Goal: Task Accomplishment & Management: Complete application form

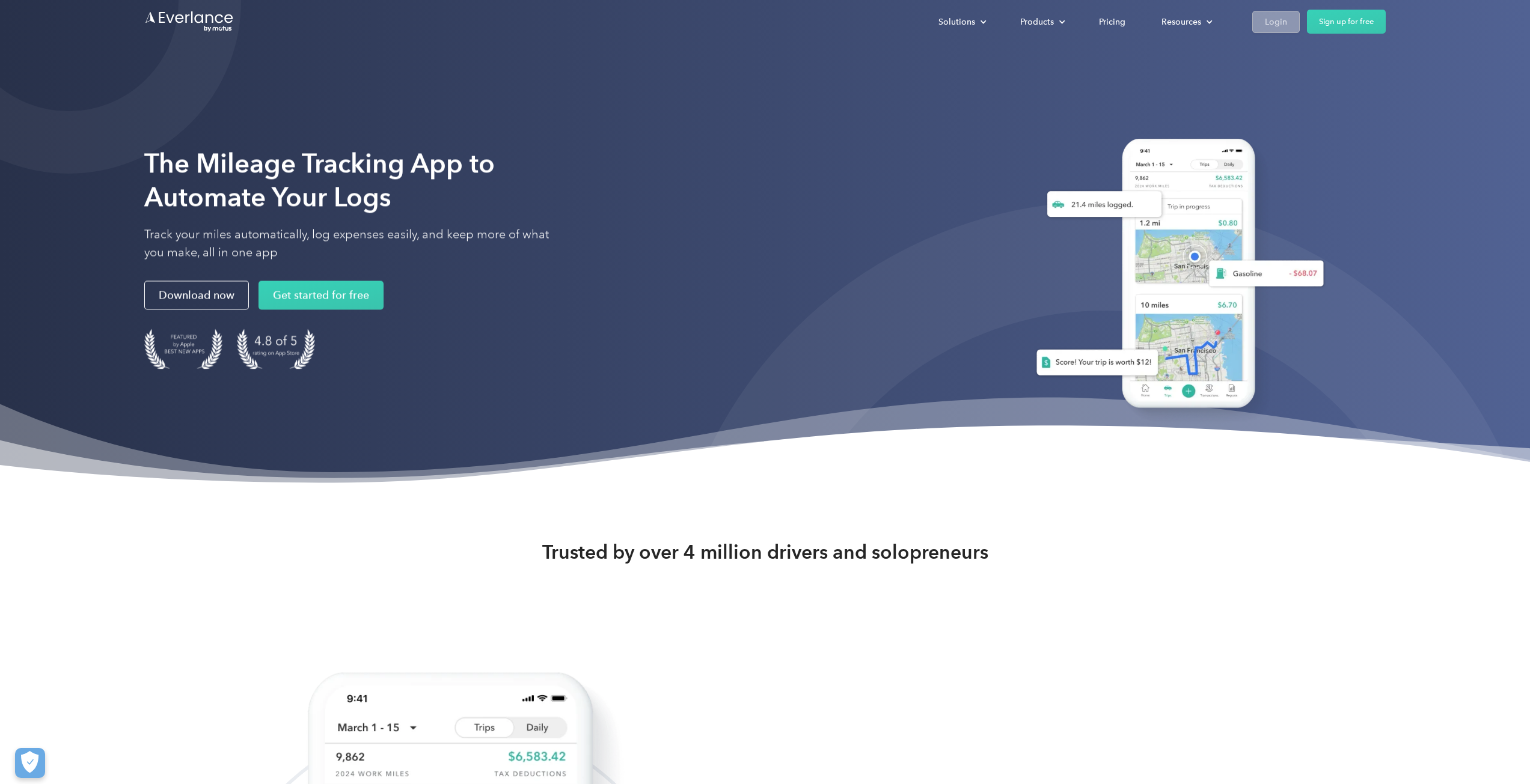
click at [1268, 19] on div "Login" at bounding box center [1276, 22] width 22 height 15
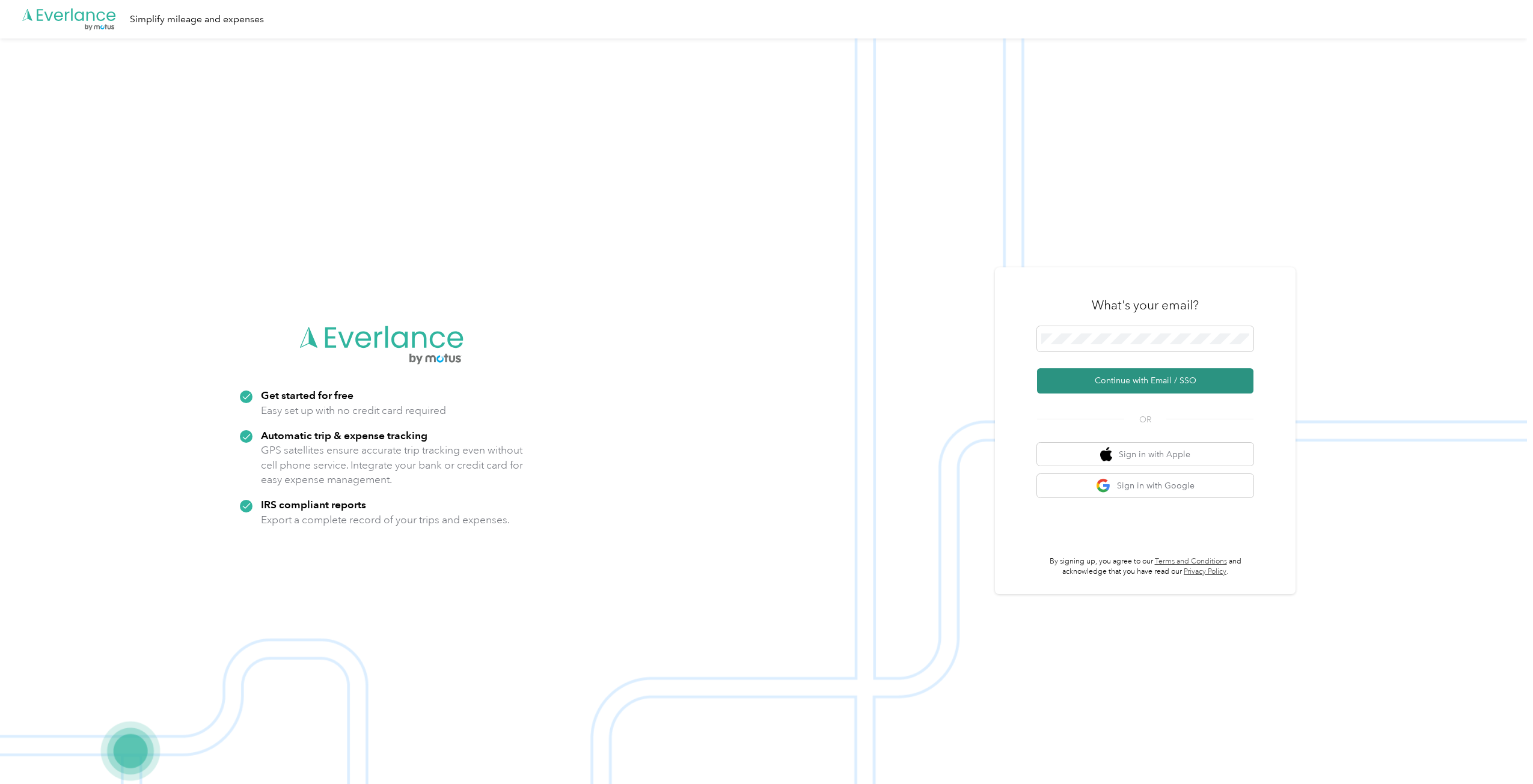
click at [1120, 382] on button "Continue with Email / SSO" at bounding box center [1145, 380] width 217 height 25
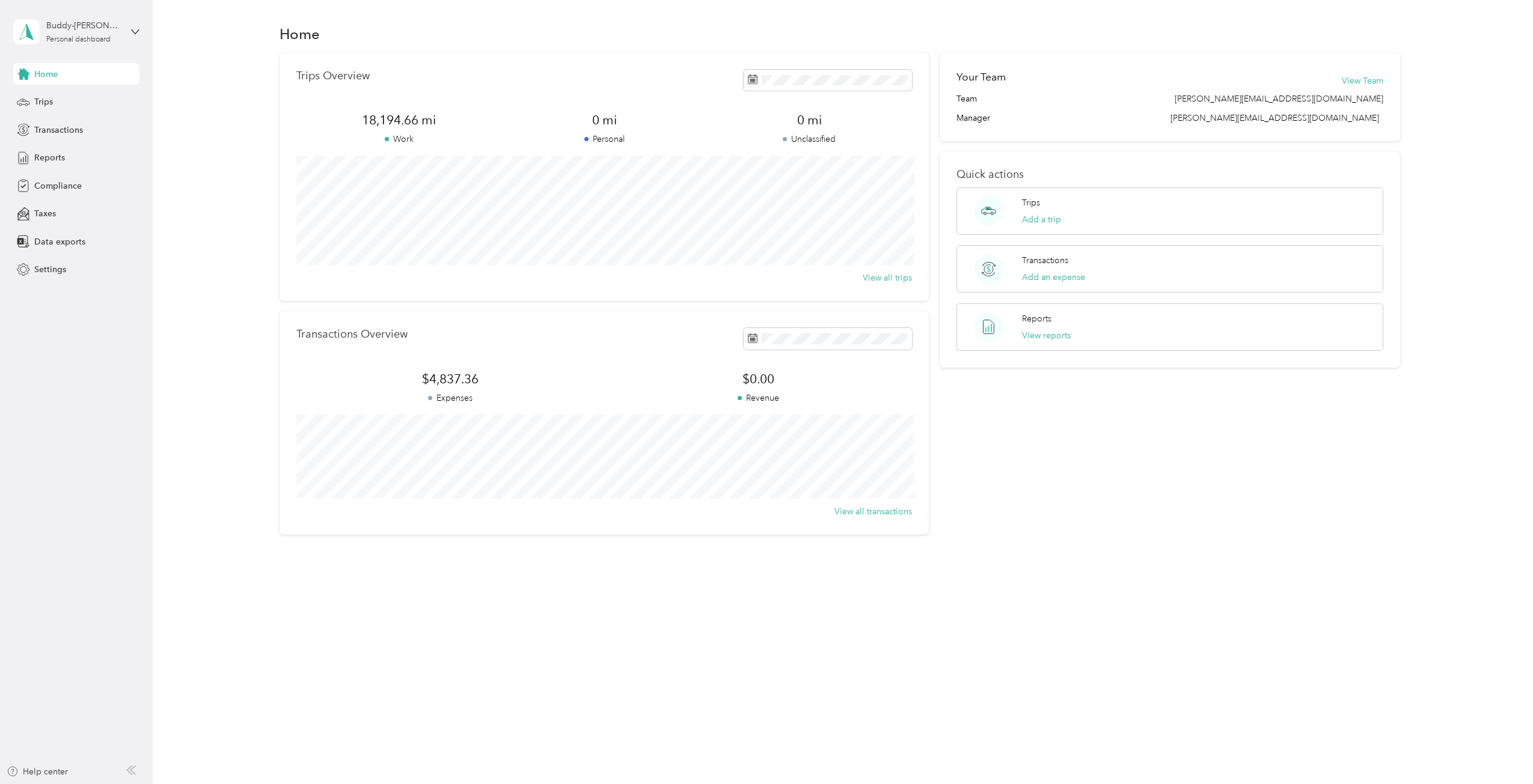
click at [57, 72] on span "Home" at bounding box center [46, 75] width 23 height 13
click at [46, 73] on span "Home" at bounding box center [46, 75] width 23 height 13
click at [42, 95] on div "Trips" at bounding box center [75, 102] width 126 height 22
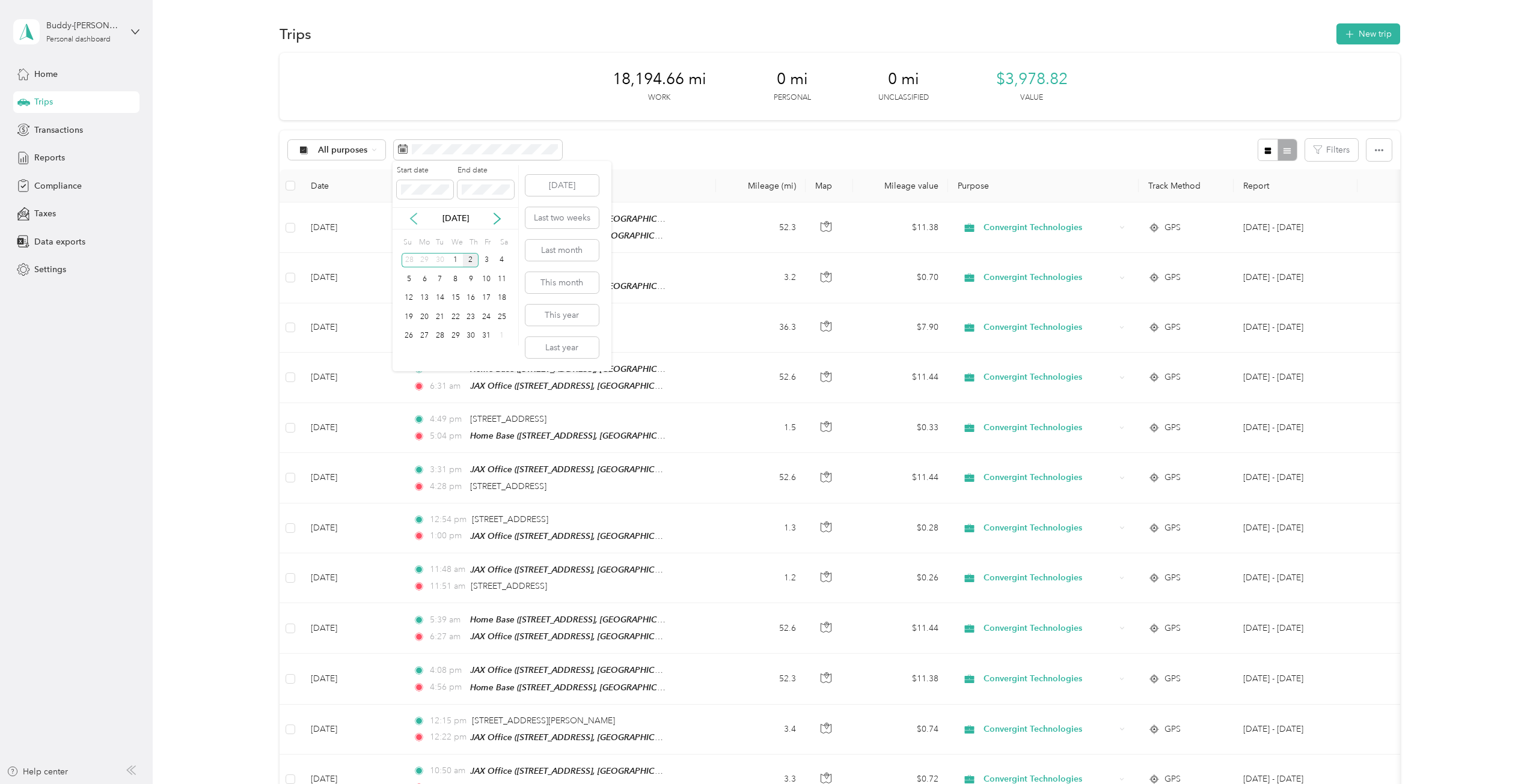
click at [413, 219] on icon at bounding box center [413, 218] width 12 height 12
click at [551, 249] on button "Last month" at bounding box center [562, 250] width 73 height 21
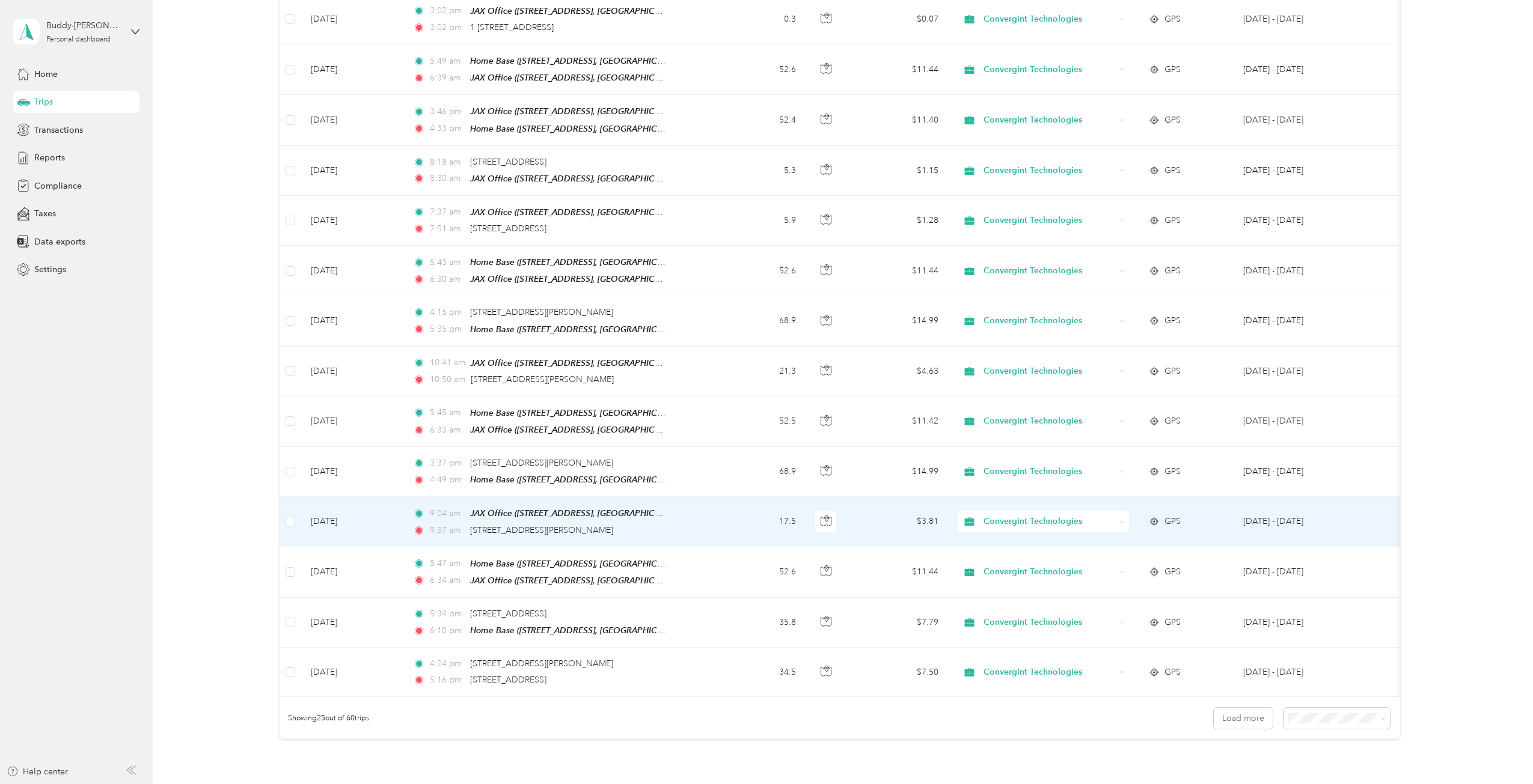
scroll to position [863, 0]
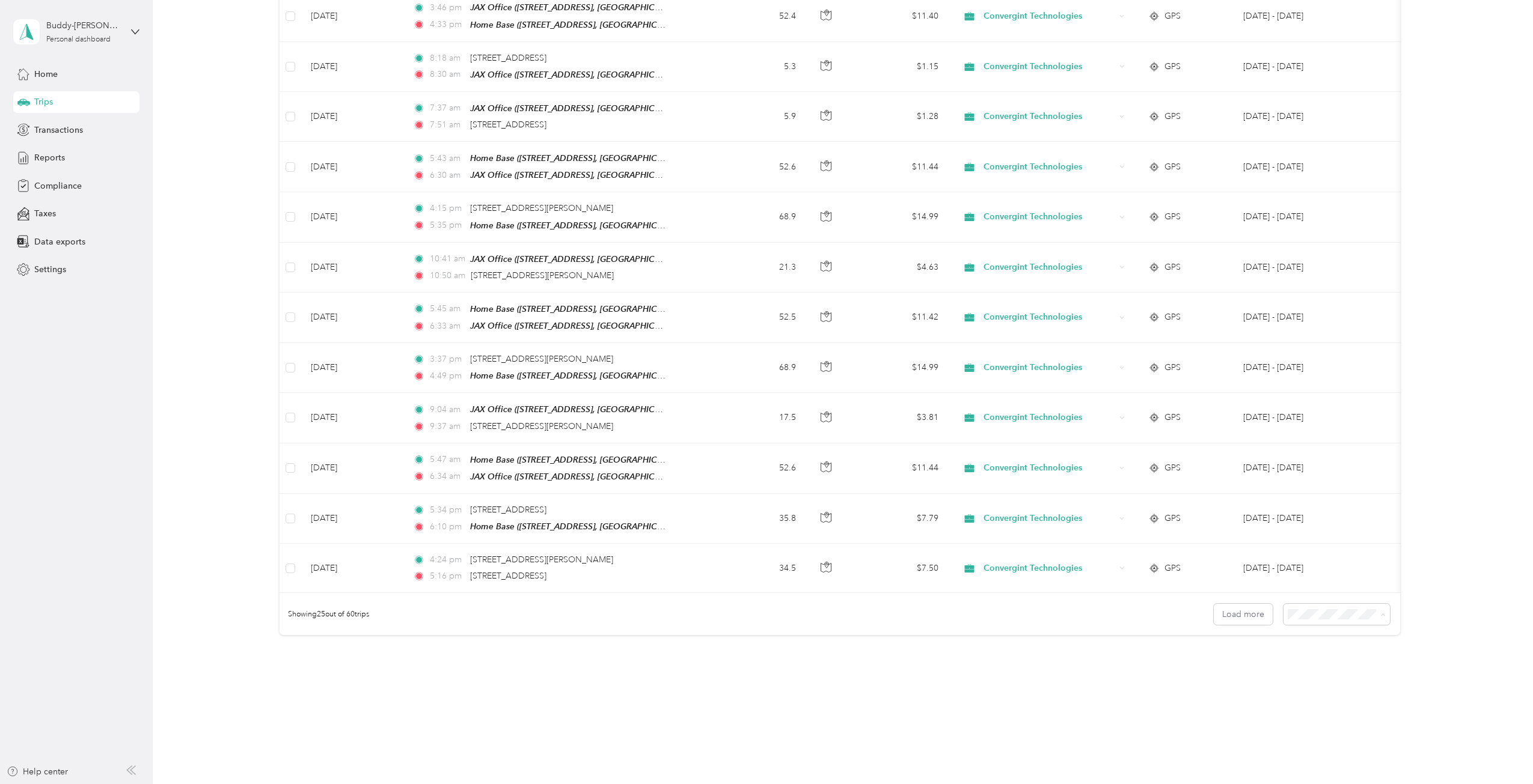
click at [1361, 616] on div "25 per load" at bounding box center [1328, 619] width 77 height 13
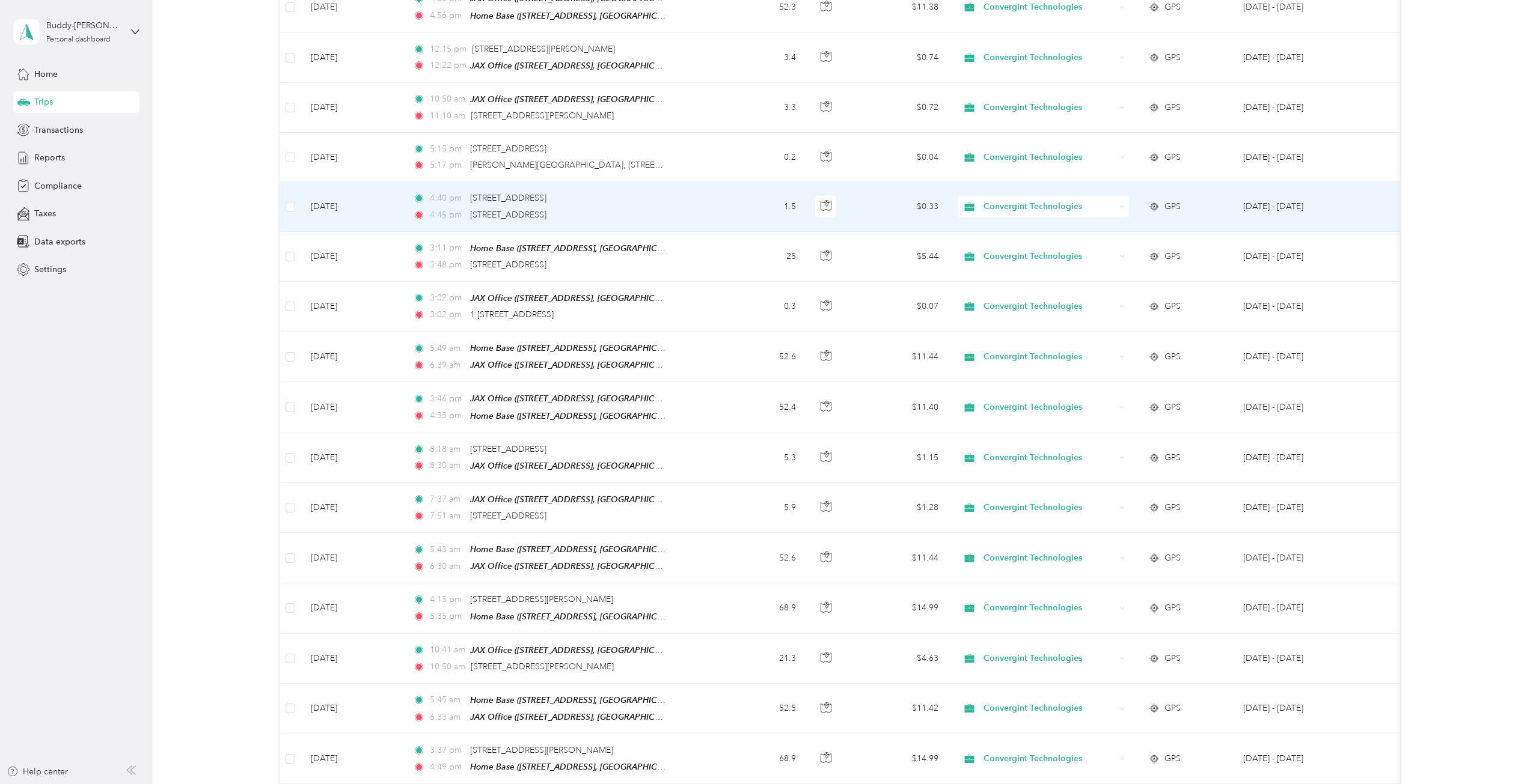
scroll to position [442, 0]
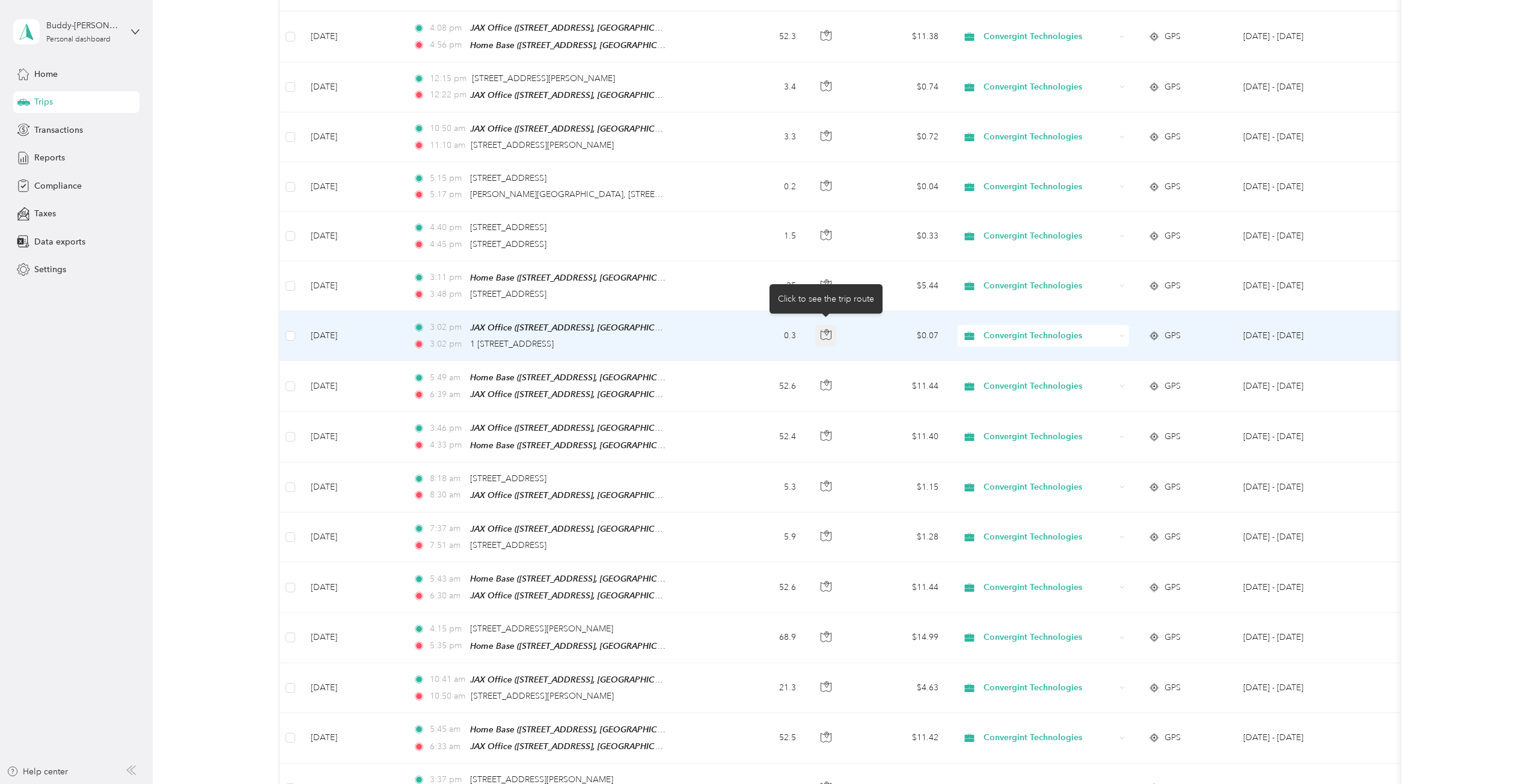
click at [827, 329] on icon "button" at bounding box center [825, 334] width 10 height 10
click at [689, 329] on td "3:02 pm JAX Office ([STREET_ADDRESS], [GEOGRAPHIC_DATA], [US_STATE]) 3:02 pm 1 …" at bounding box center [559, 336] width 312 height 50
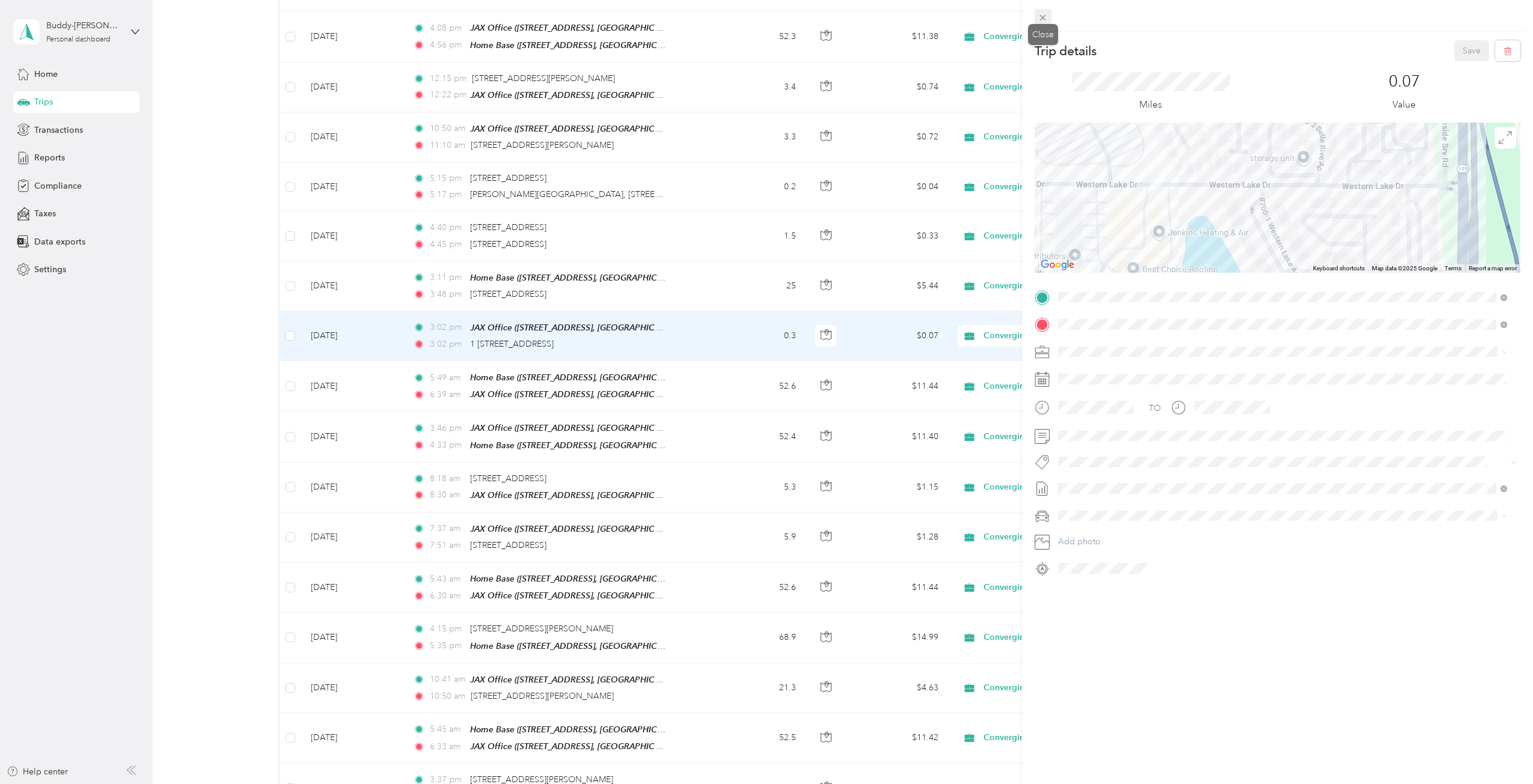
click at [1043, 18] on icon at bounding box center [1043, 18] width 6 height 6
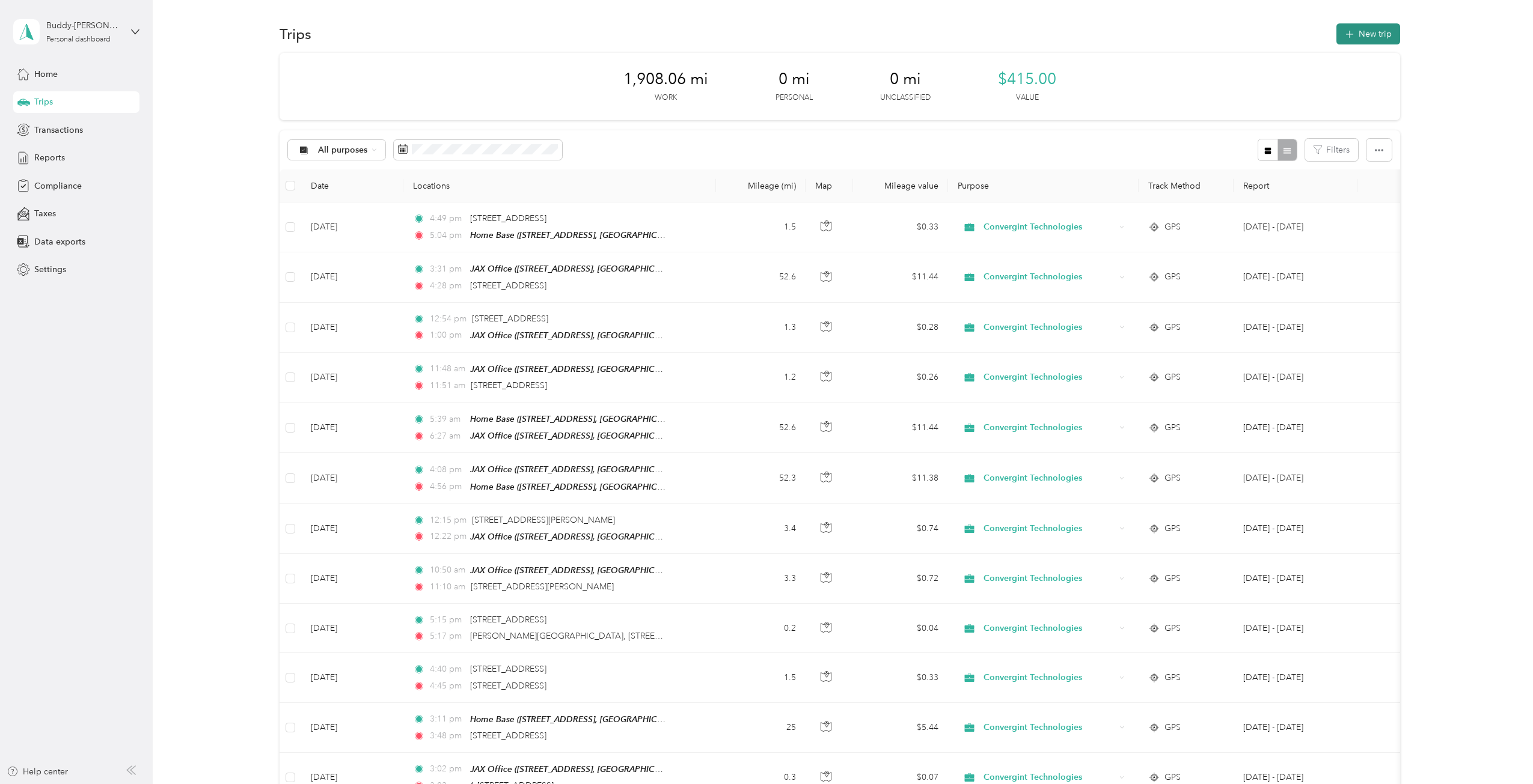
click at [1356, 33] on button "New trip" at bounding box center [1368, 34] width 63 height 21
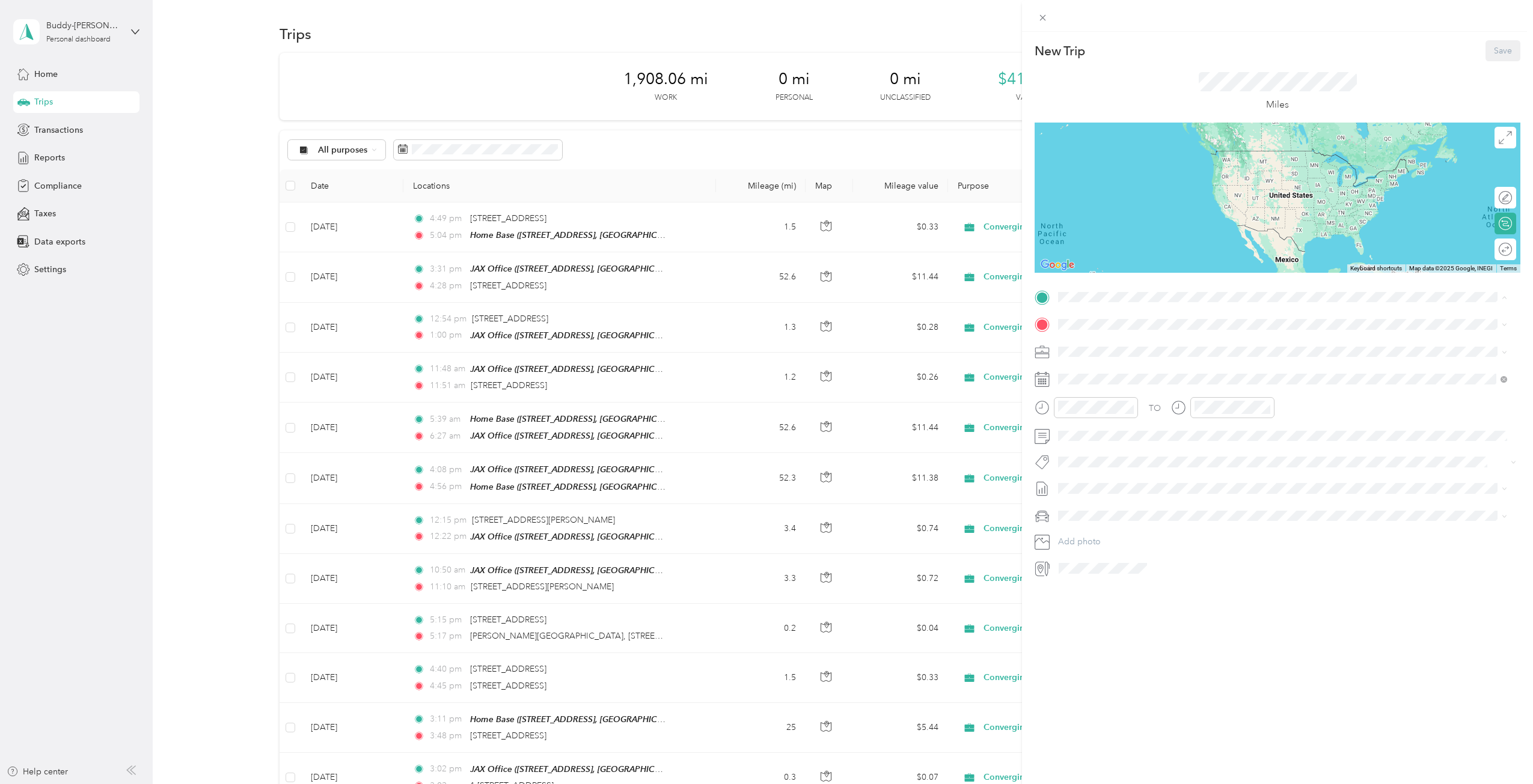
click at [1127, 419] on div "JAX Office" at bounding box center [1232, 420] width 303 height 10
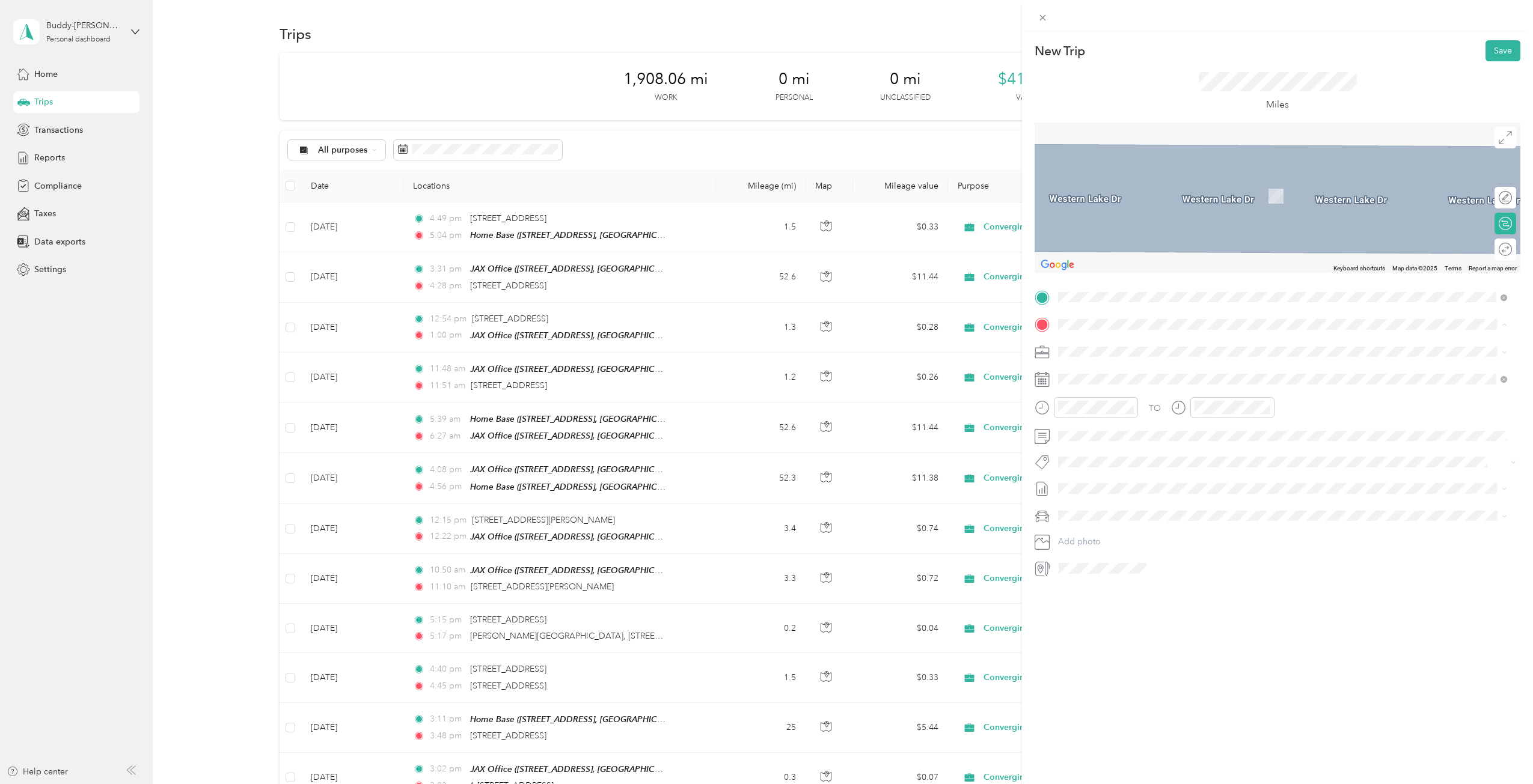
click at [1111, 376] on div "Home Base [STREET_ADDRESS][GEOGRAPHIC_DATA], [GEOGRAPHIC_DATA], [US_STATE], [GE…" at bounding box center [1249, 379] width 336 height 25
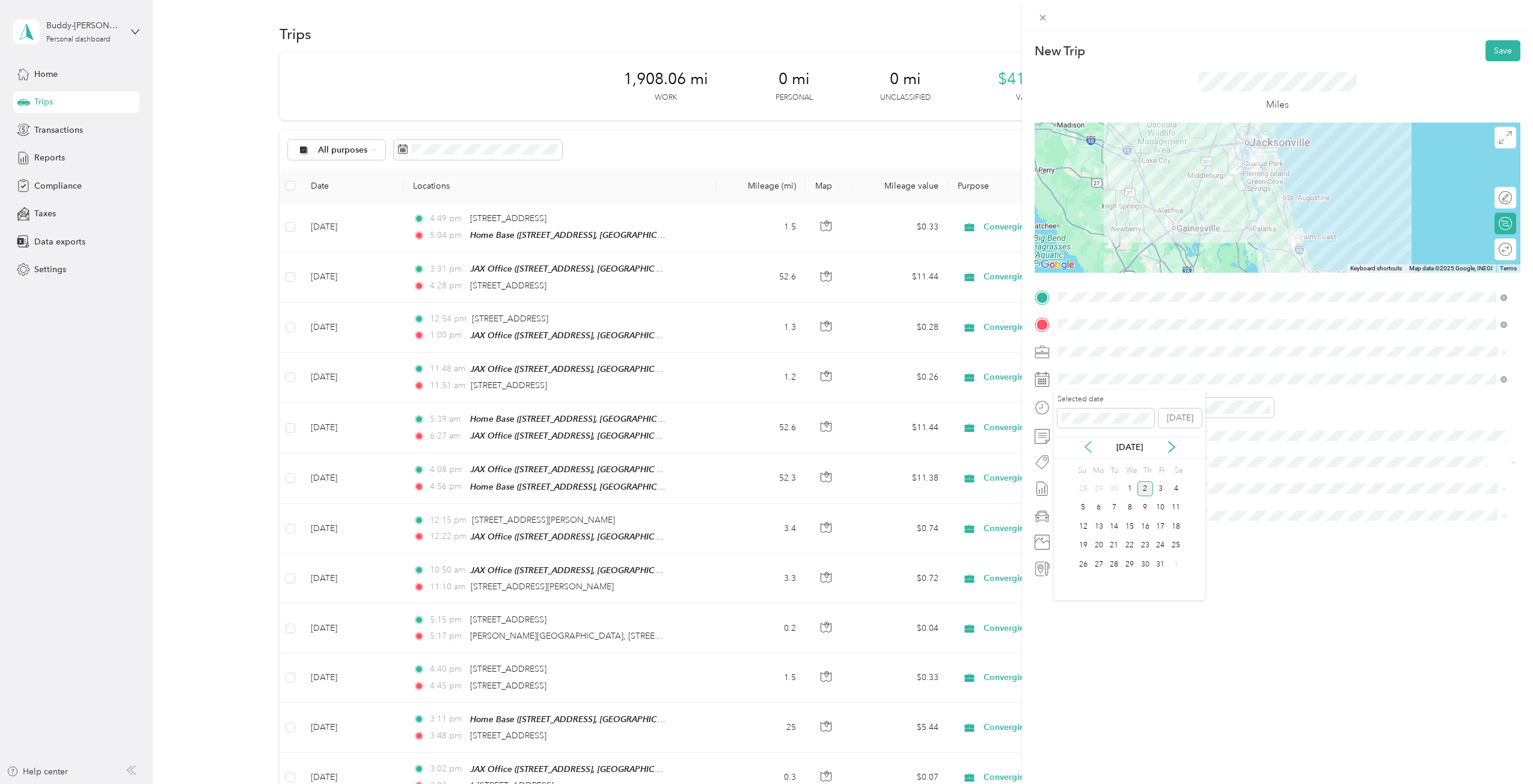
click at [1087, 448] on icon at bounding box center [1088, 447] width 12 height 12
click at [1146, 546] on div "25" at bounding box center [1145, 546] width 15 height 15
click at [1071, 429] on div "04" at bounding box center [1071, 429] width 29 height 17
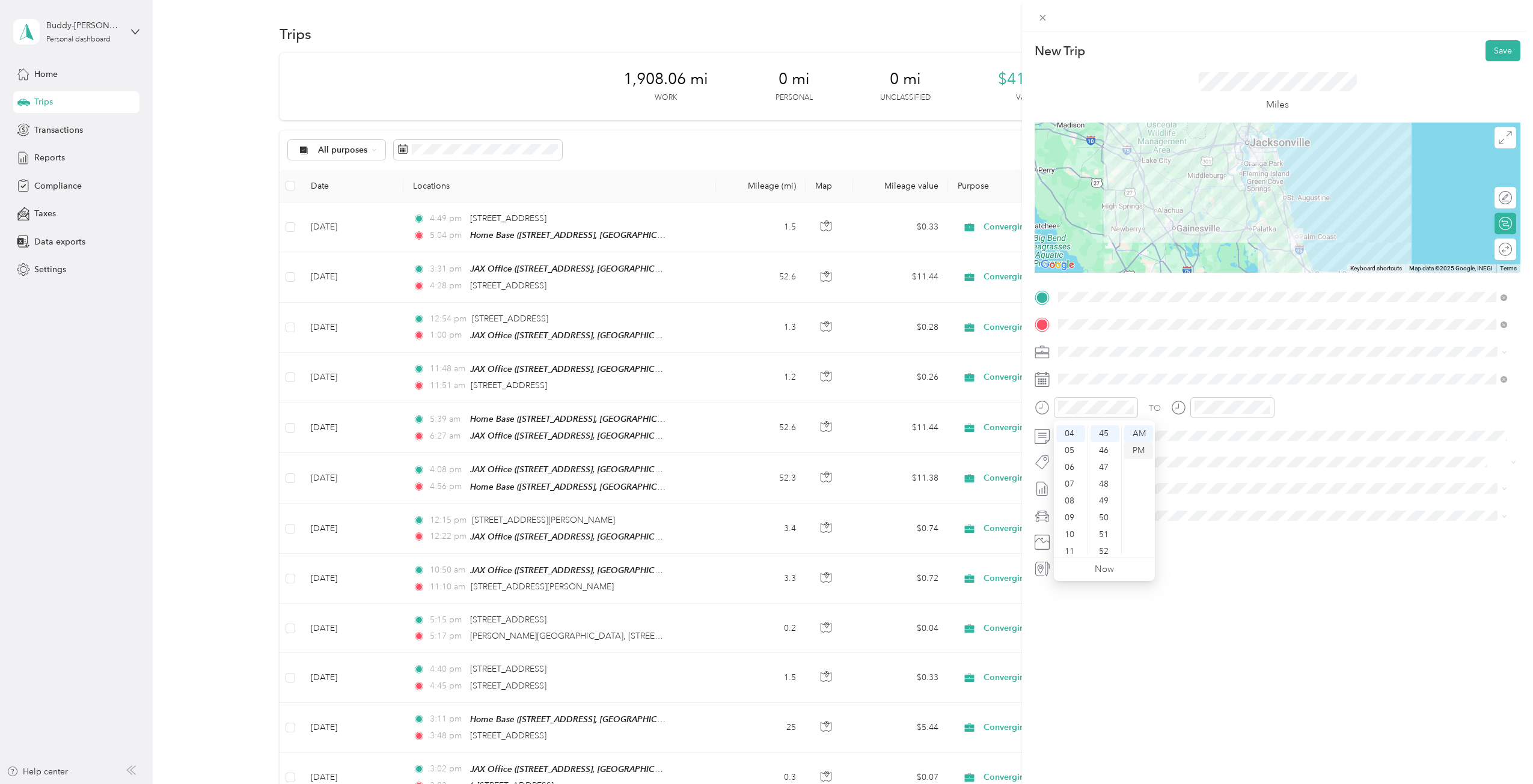
click at [1136, 450] on div "PM" at bounding box center [1139, 450] width 29 height 17
click at [1104, 465] on div "02" at bounding box center [1105, 467] width 29 height 17
click at [1206, 442] on div "05" at bounding box center [1206, 445] width 29 height 17
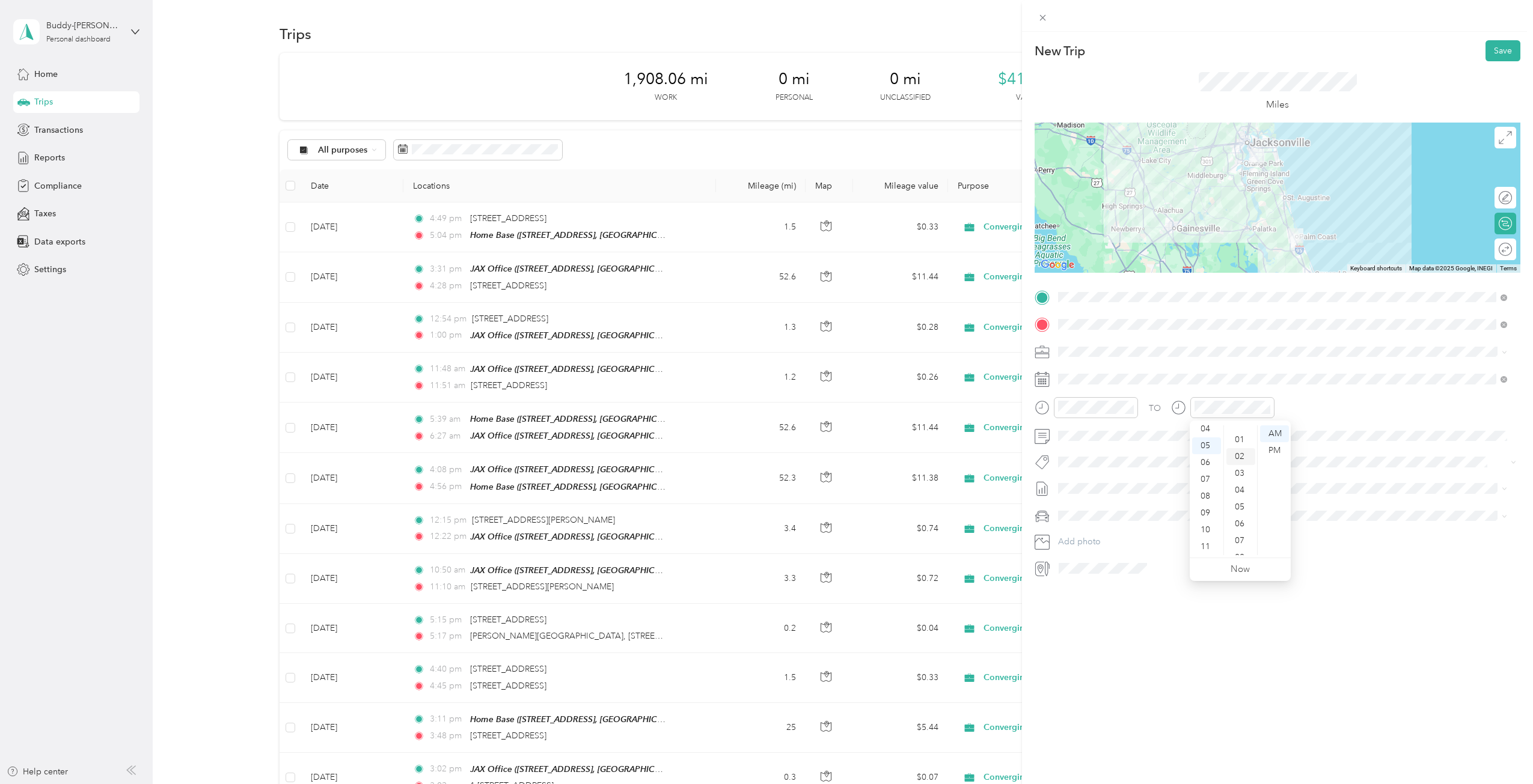
scroll to position [0, 0]
click at [1240, 497] on div "04" at bounding box center [1241, 501] width 29 height 17
click at [1267, 447] on div "PM" at bounding box center [1275, 450] width 29 height 17
click at [1160, 618] on div "New Trip Save This trip cannot be edited because it is either under review, app…" at bounding box center [1277, 424] width 511 height 784
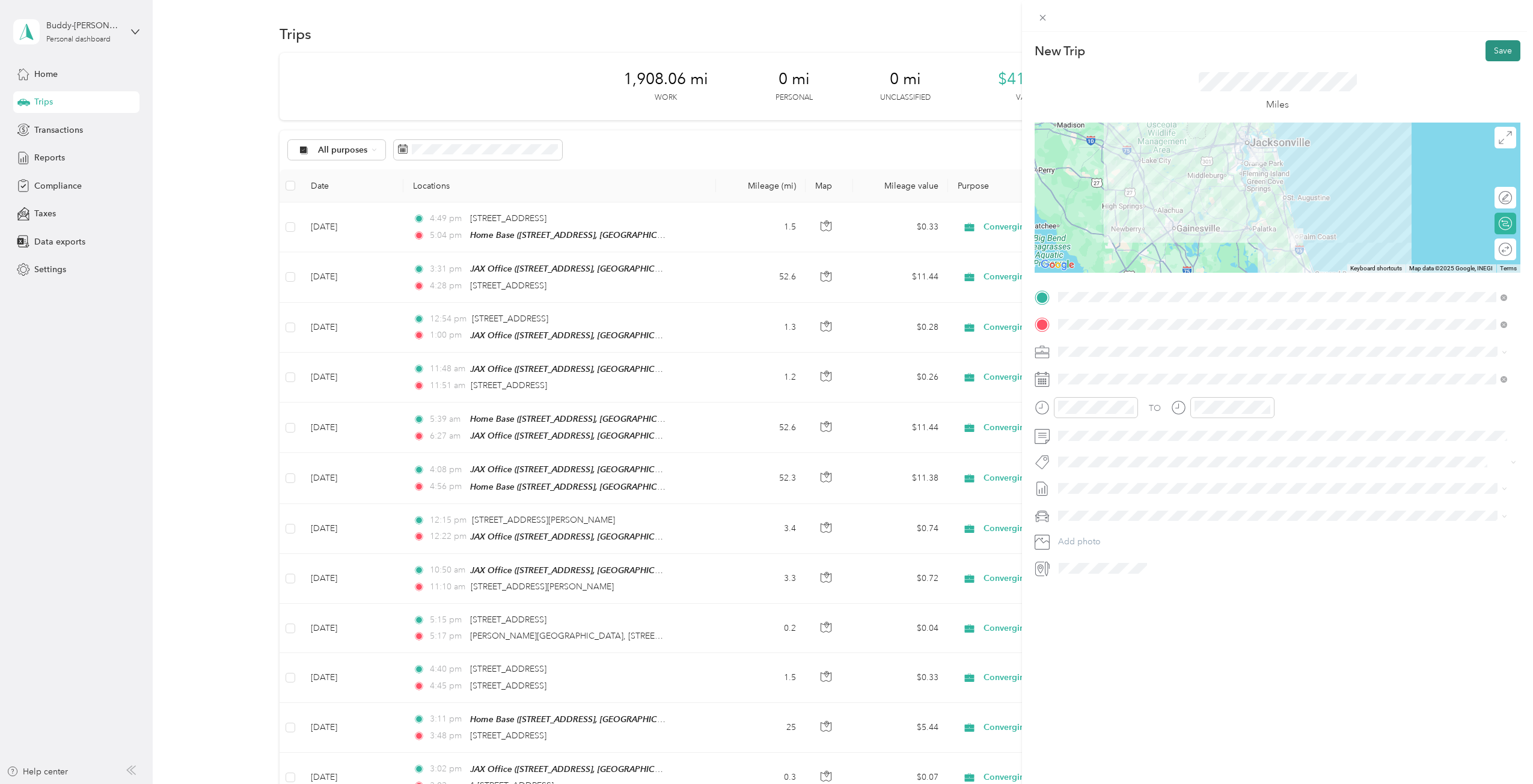
click at [1497, 47] on button "Save" at bounding box center [1503, 51] width 35 height 21
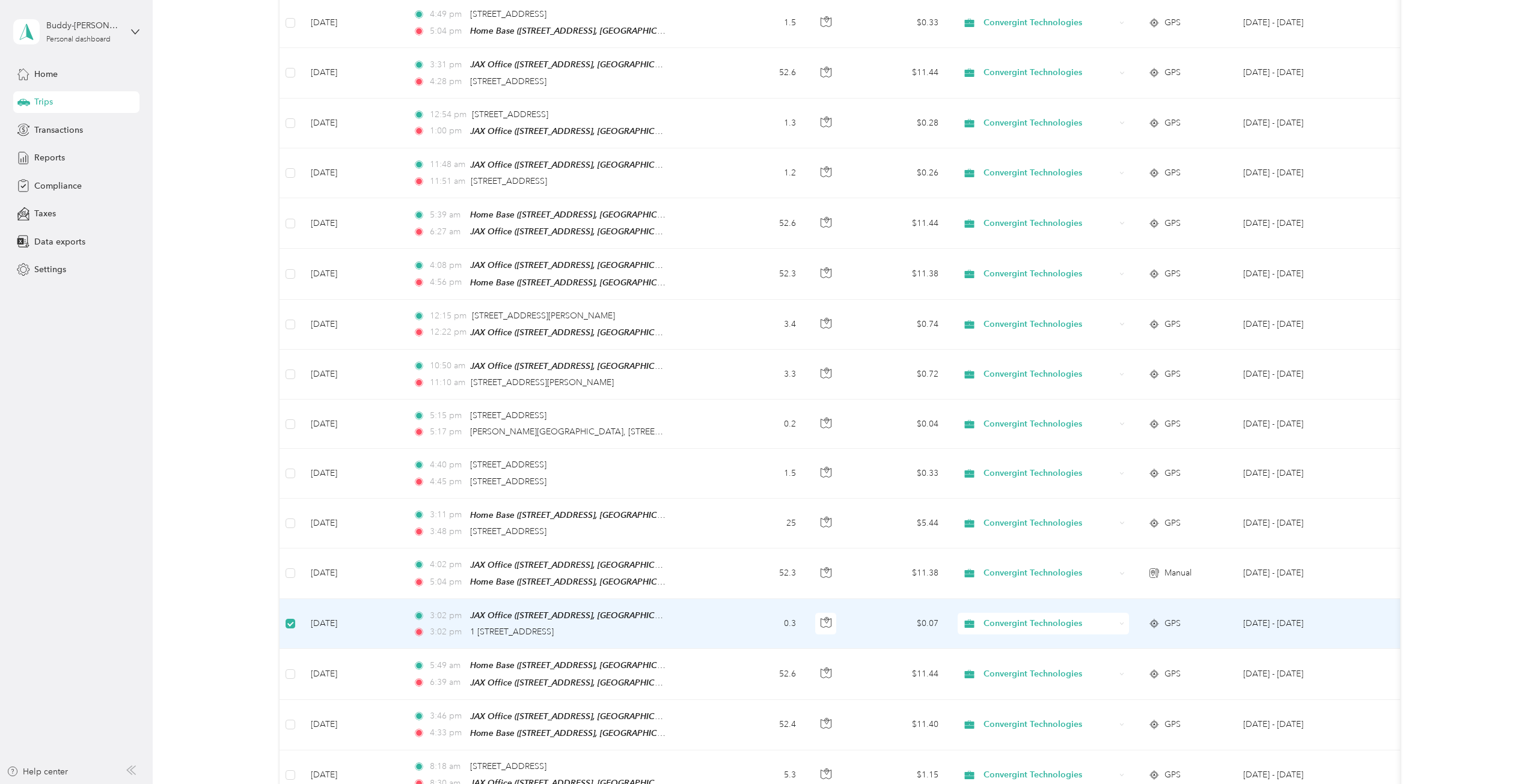
scroll to position [119, 0]
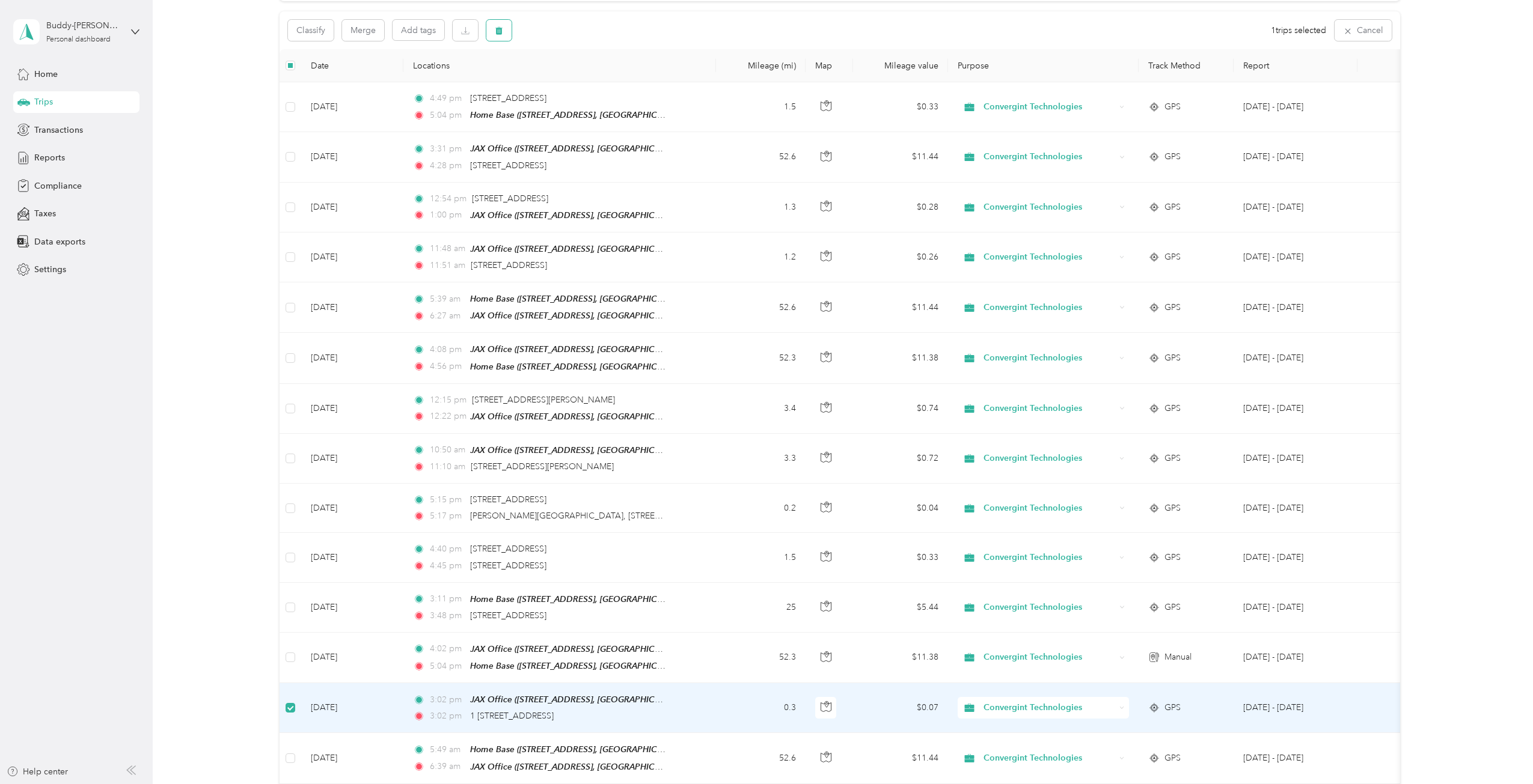
click at [501, 27] on icon "button" at bounding box center [498, 30] width 8 height 8
click at [579, 76] on button "Yes" at bounding box center [588, 80] width 23 height 19
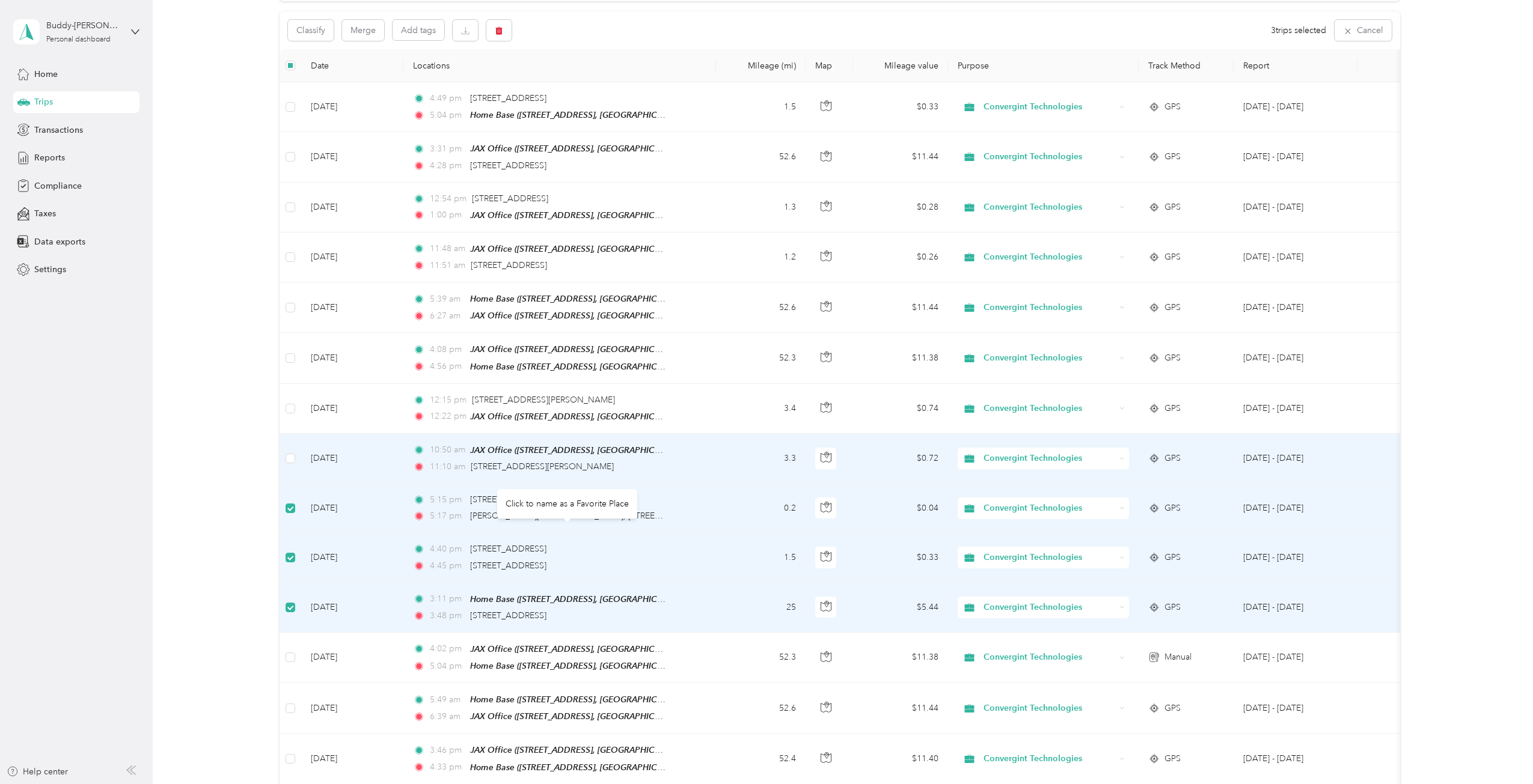
scroll to position [0, 0]
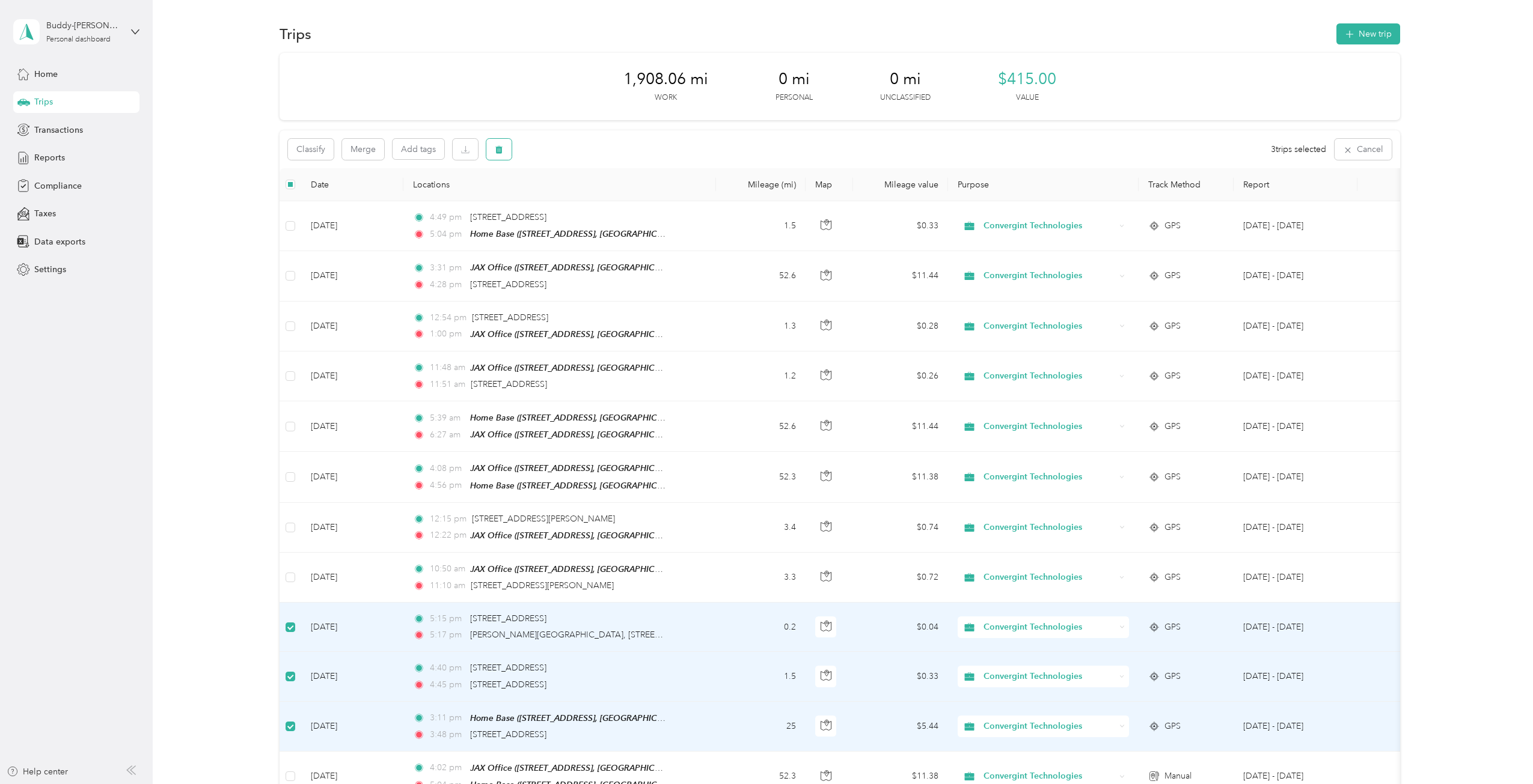
click at [499, 147] on icon "button" at bounding box center [498, 149] width 8 height 8
click at [591, 196] on button "Yes" at bounding box center [588, 200] width 23 height 19
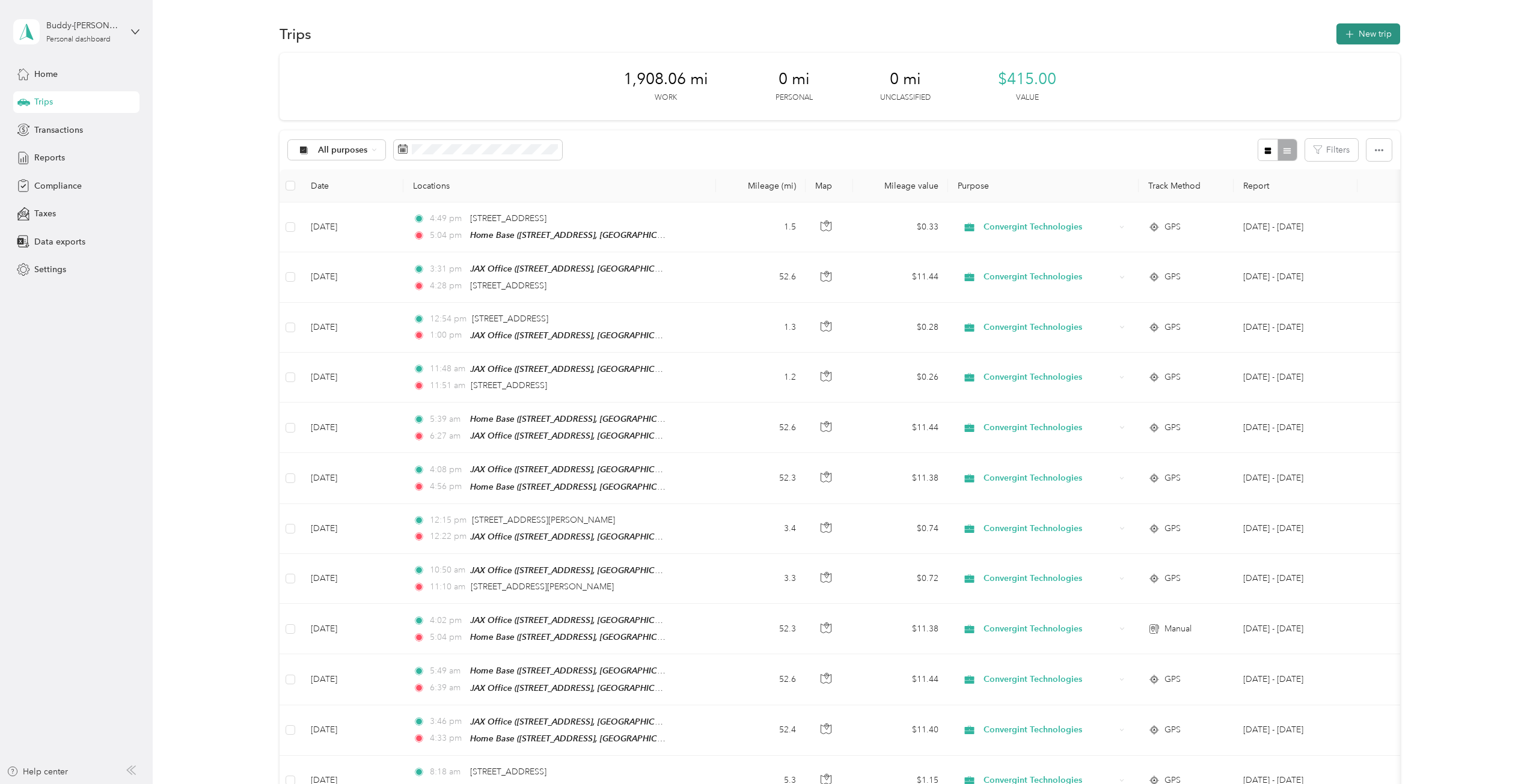
click at [1366, 30] on button "New trip" at bounding box center [1368, 34] width 63 height 21
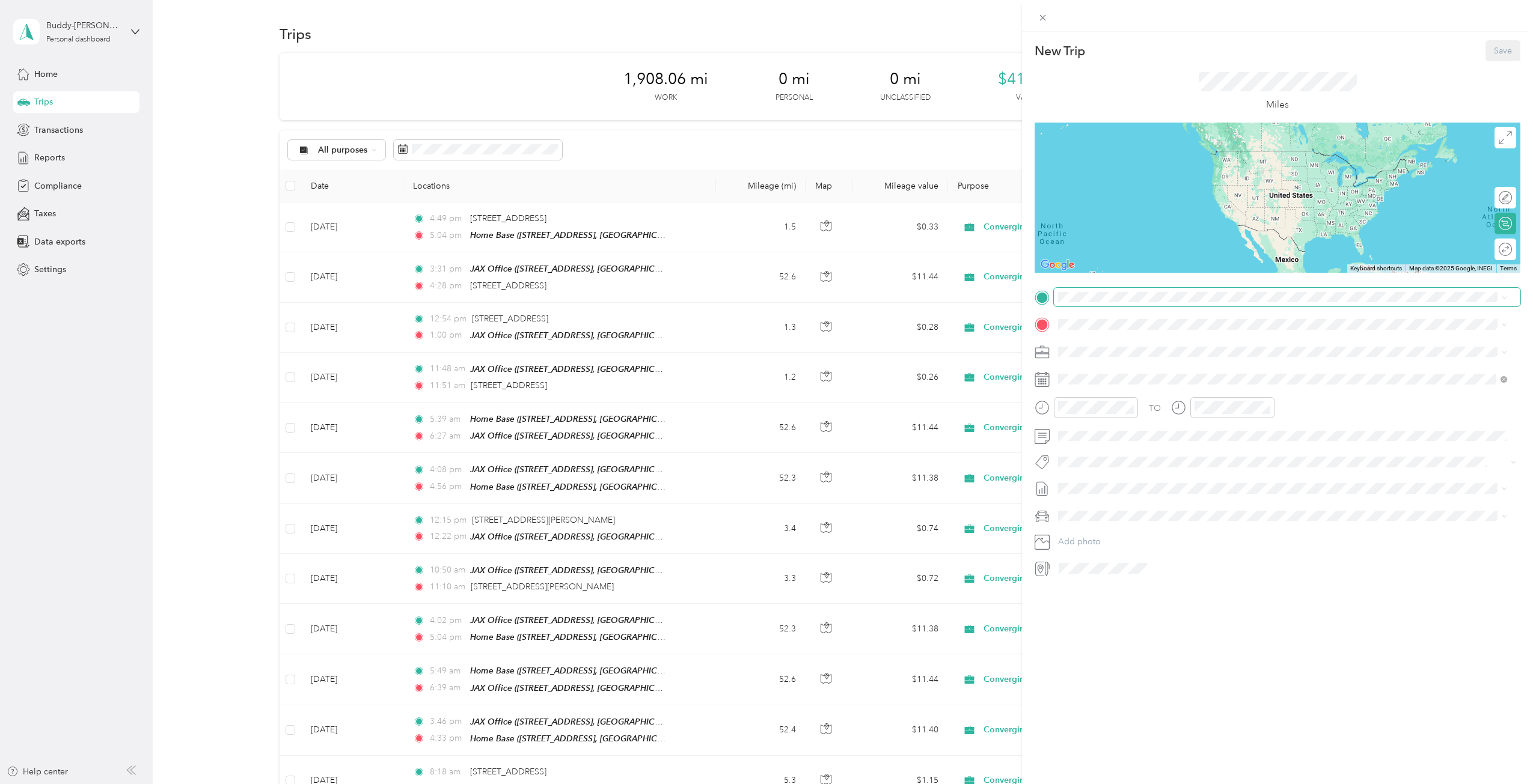
click at [1079, 288] on span at bounding box center [1287, 298] width 466 height 19
click at [1104, 348] on div "Home Base [STREET_ADDRESS][GEOGRAPHIC_DATA], [GEOGRAPHIC_DATA], [US_STATE], [GE…" at bounding box center [1249, 351] width 336 height 25
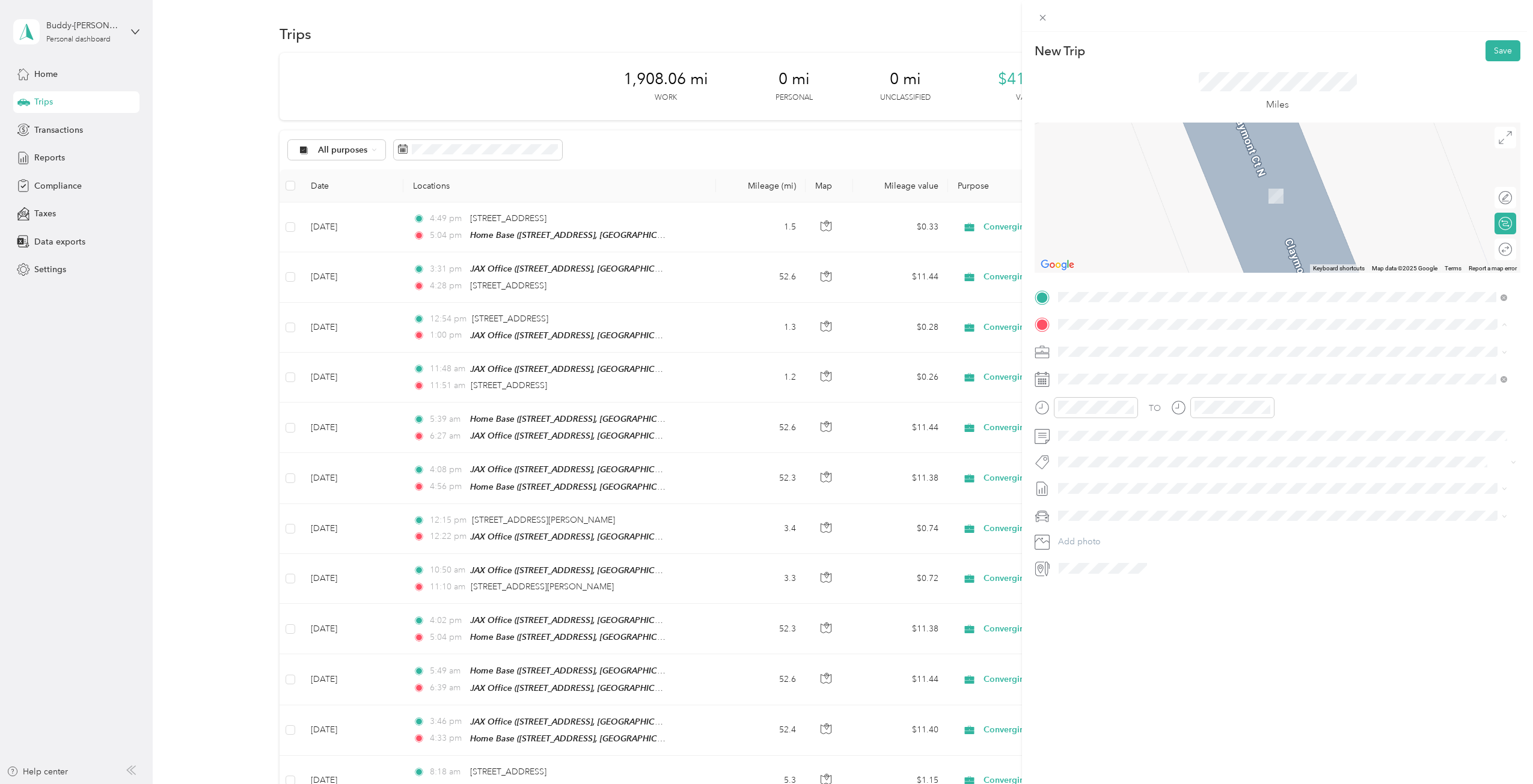
click at [1111, 450] on div "JAX Office [STREET_ADDRESS][GEOGRAPHIC_DATA], [US_STATE], [GEOGRAPHIC_DATA]" at bounding box center [1232, 454] width 303 height 25
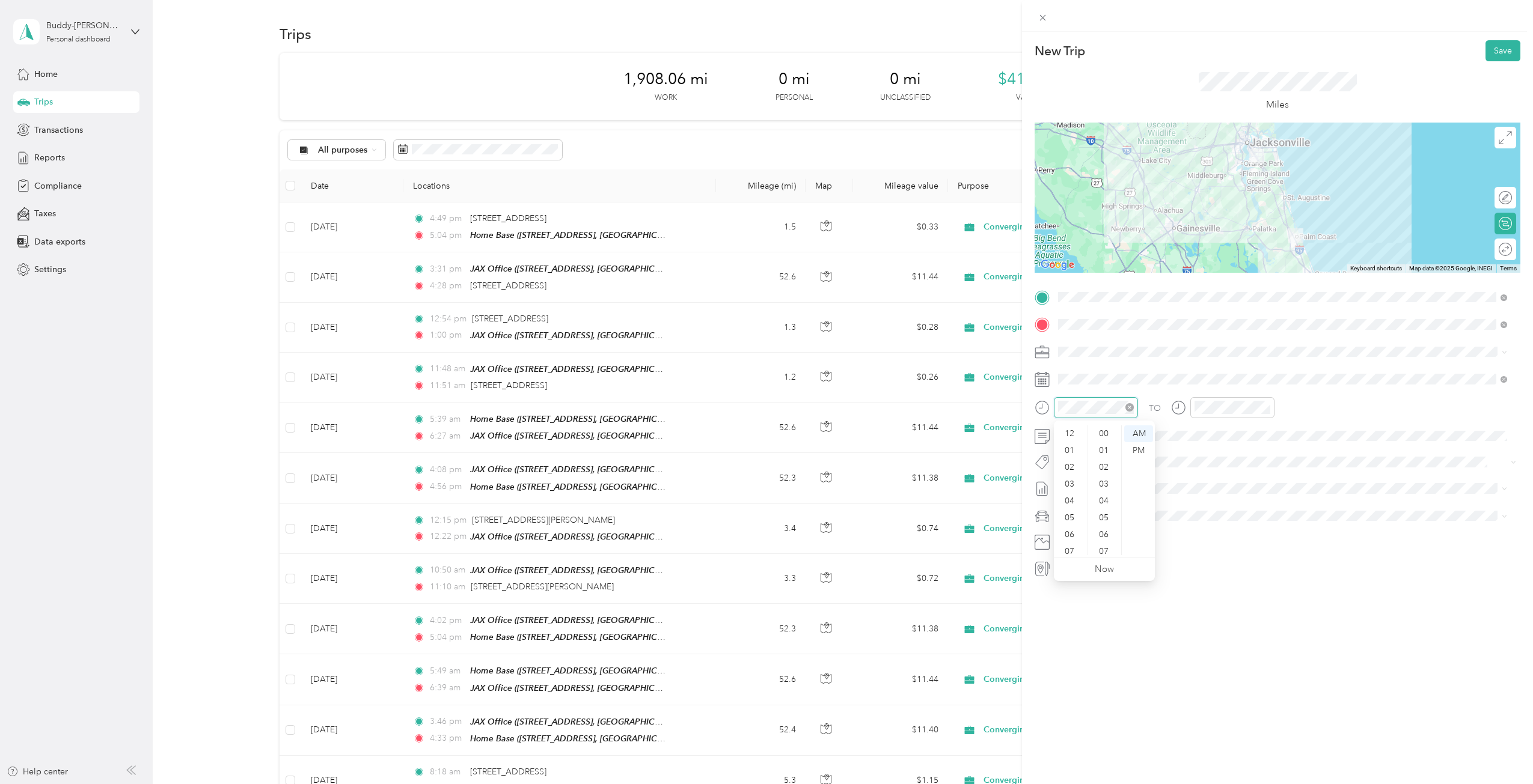
scroll to position [72, 0]
click at [1072, 444] on div "05" at bounding box center [1071, 445] width 29 height 17
click at [1141, 431] on div "AM" at bounding box center [1139, 433] width 29 height 17
click at [1104, 431] on div "47" at bounding box center [1105, 433] width 29 height 17
click at [1072, 442] on div "05" at bounding box center [1071, 445] width 29 height 17
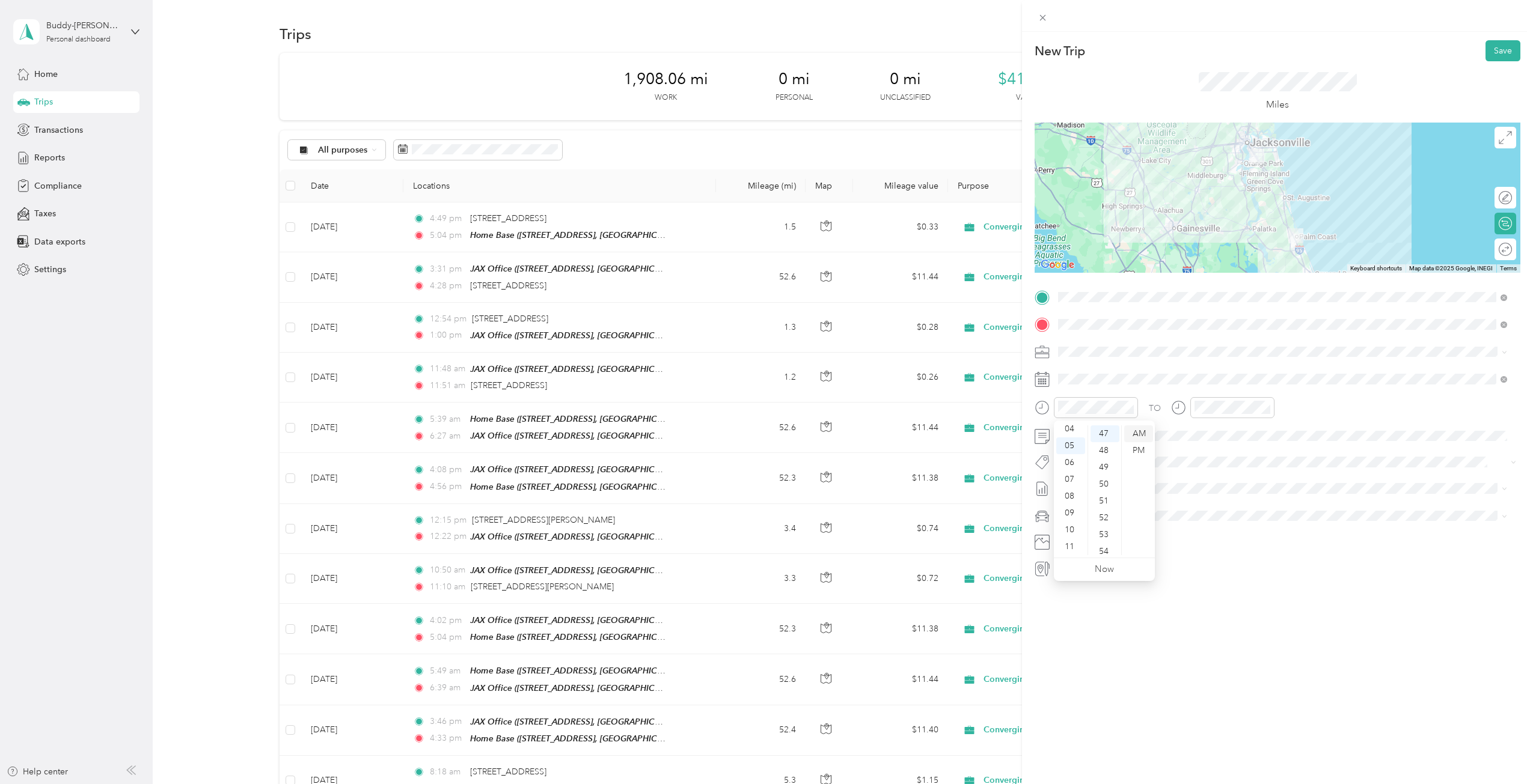
click at [1139, 433] on div "AM" at bounding box center [1139, 433] width 29 height 17
click at [1206, 459] on div "06" at bounding box center [1206, 462] width 29 height 17
click at [1239, 541] on div "34" at bounding box center [1241, 546] width 29 height 17
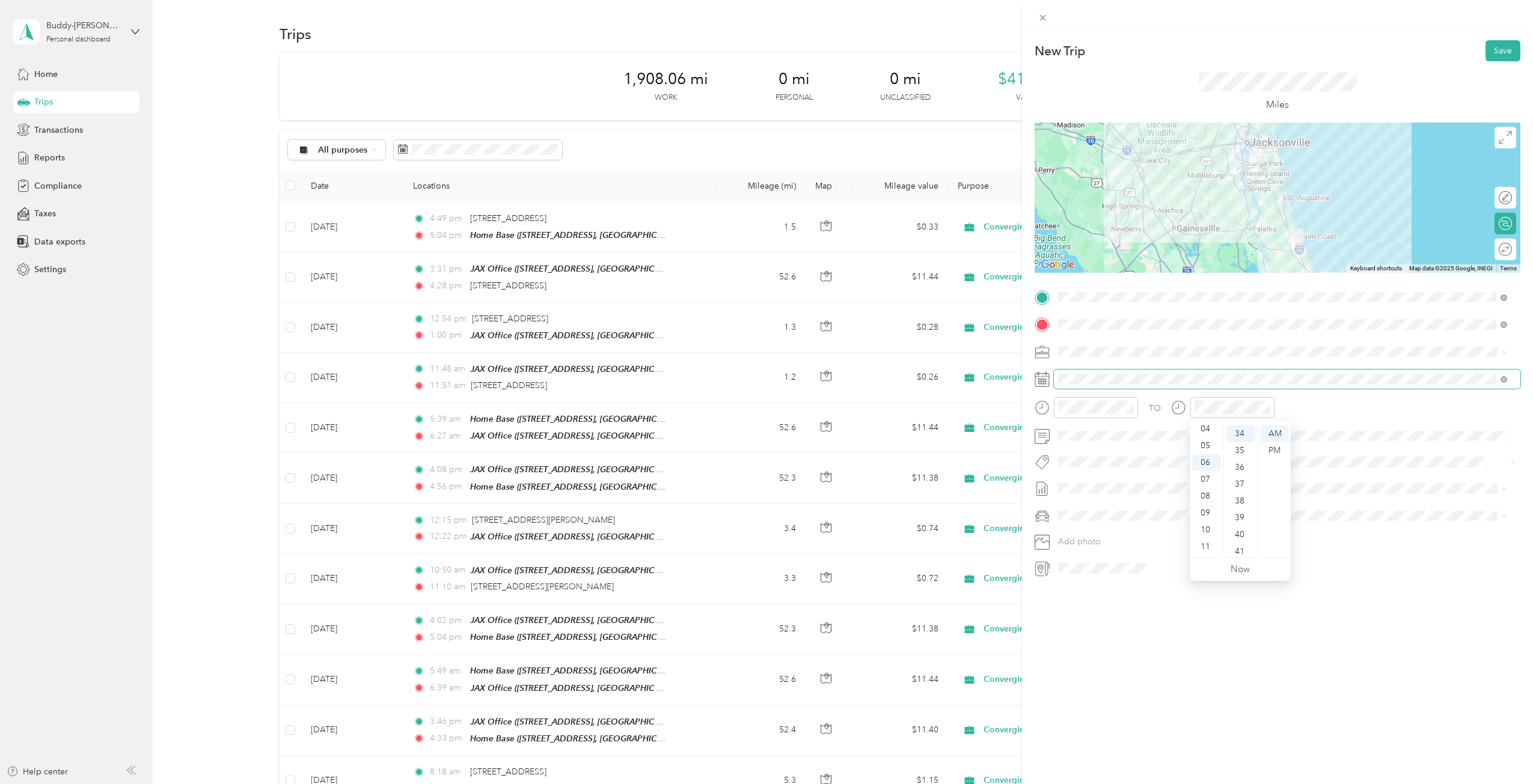
click at [1293, 372] on span at bounding box center [1287, 380] width 466 height 19
click at [1086, 445] on icon at bounding box center [1088, 447] width 6 height 10
click at [1099, 560] on div "29" at bounding box center [1098, 564] width 15 height 15
click at [1501, 48] on button "Save" at bounding box center [1503, 51] width 35 height 21
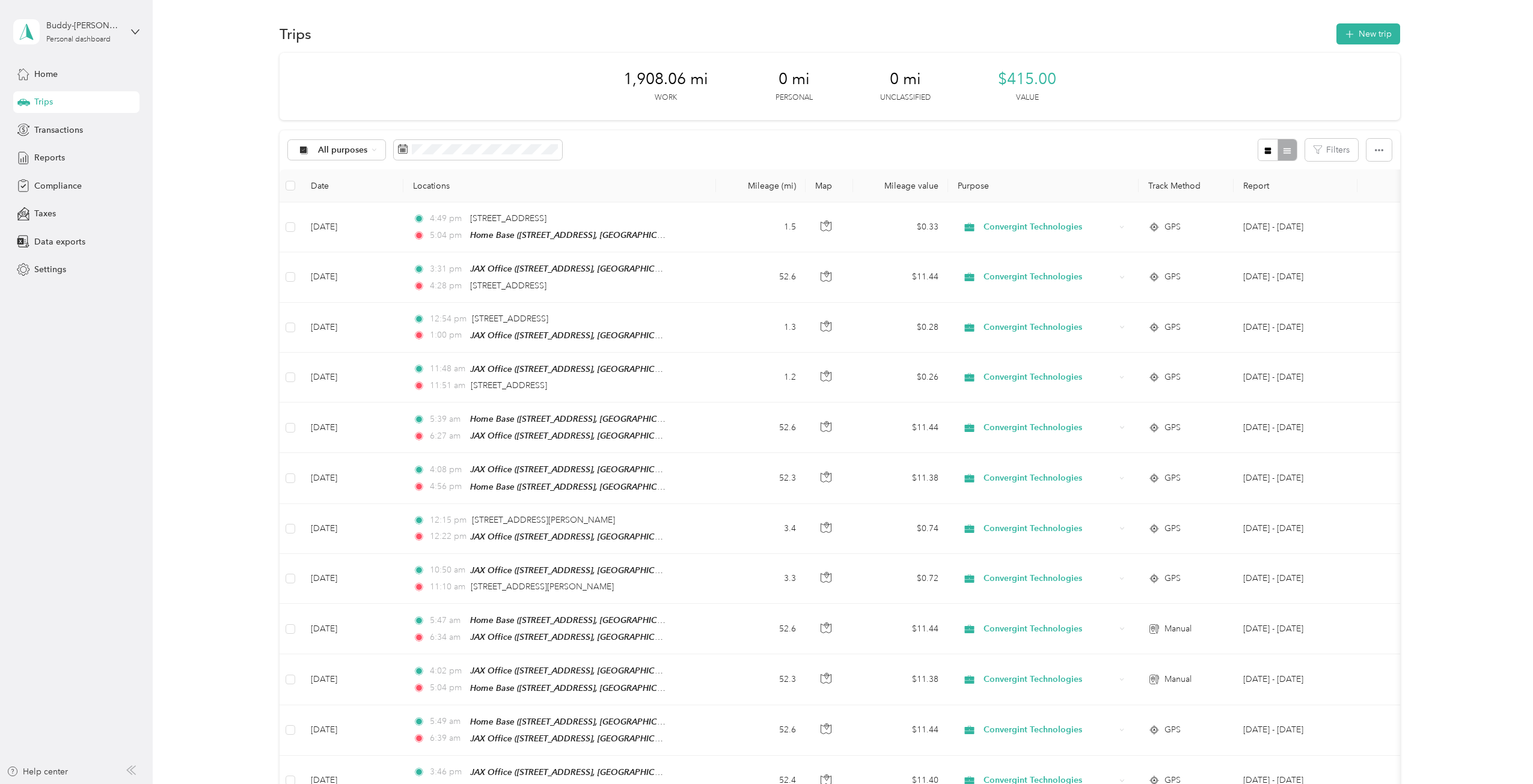
click at [1131, 90] on div "1,908.06 mi Work 0 mi Personal 0 mi Unclassified $415.00 Value" at bounding box center [840, 87] width 1120 height 67
click at [38, 152] on span "Reports" at bounding box center [50, 158] width 30 height 13
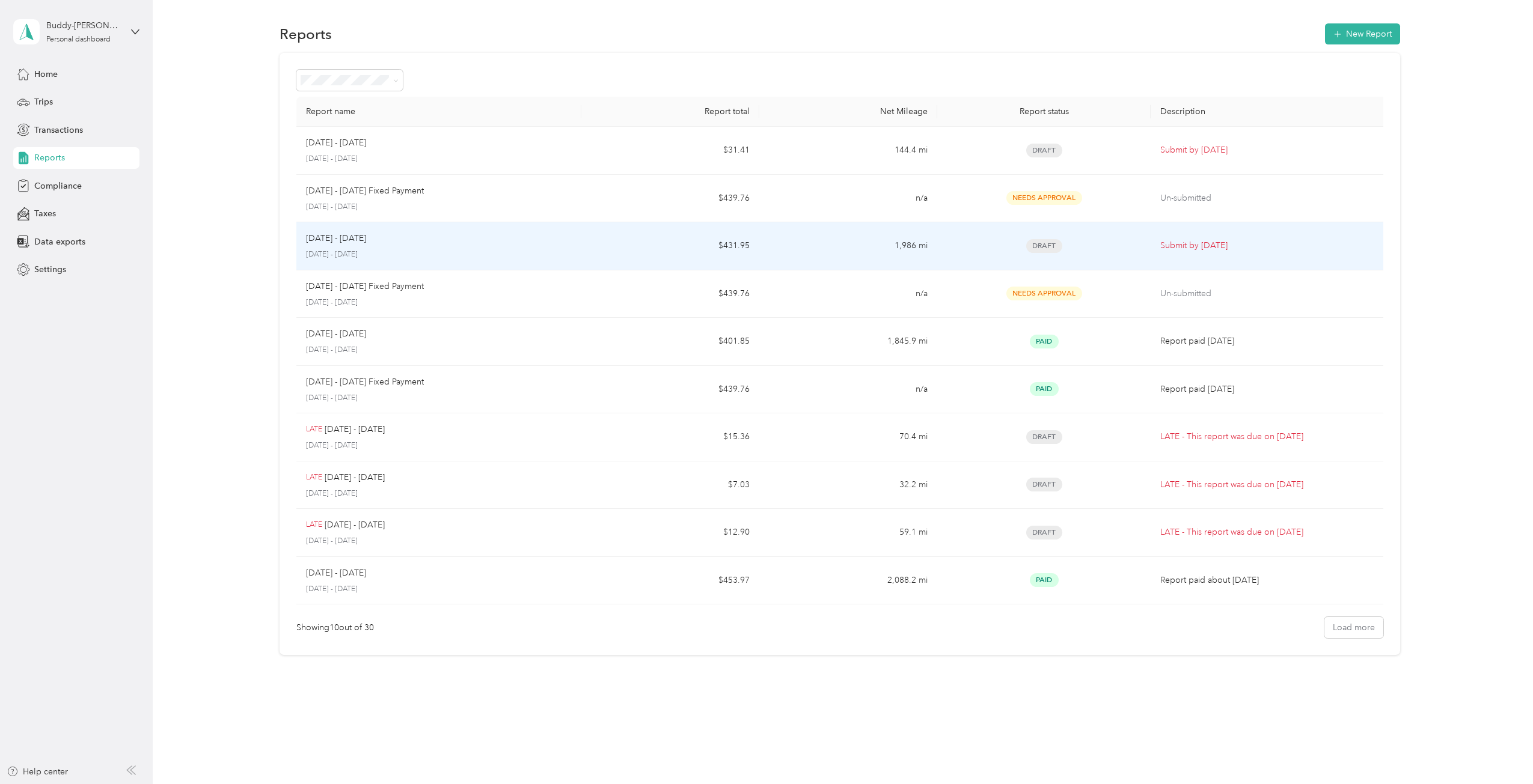
click at [474, 250] on p "[DATE] - [DATE]" at bounding box center [438, 254] width 266 height 10
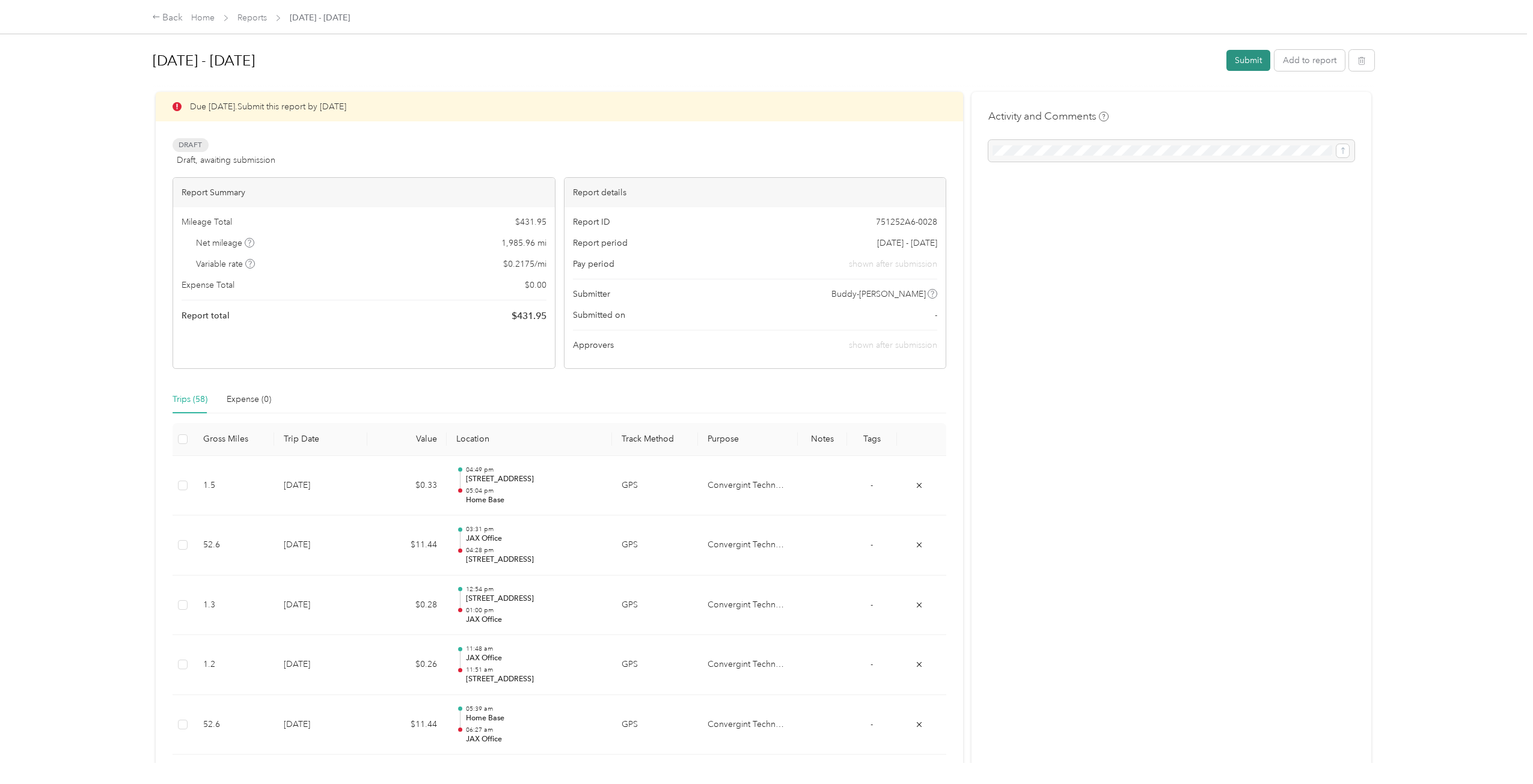
click at [1247, 57] on button "Submit" at bounding box center [1248, 60] width 44 height 21
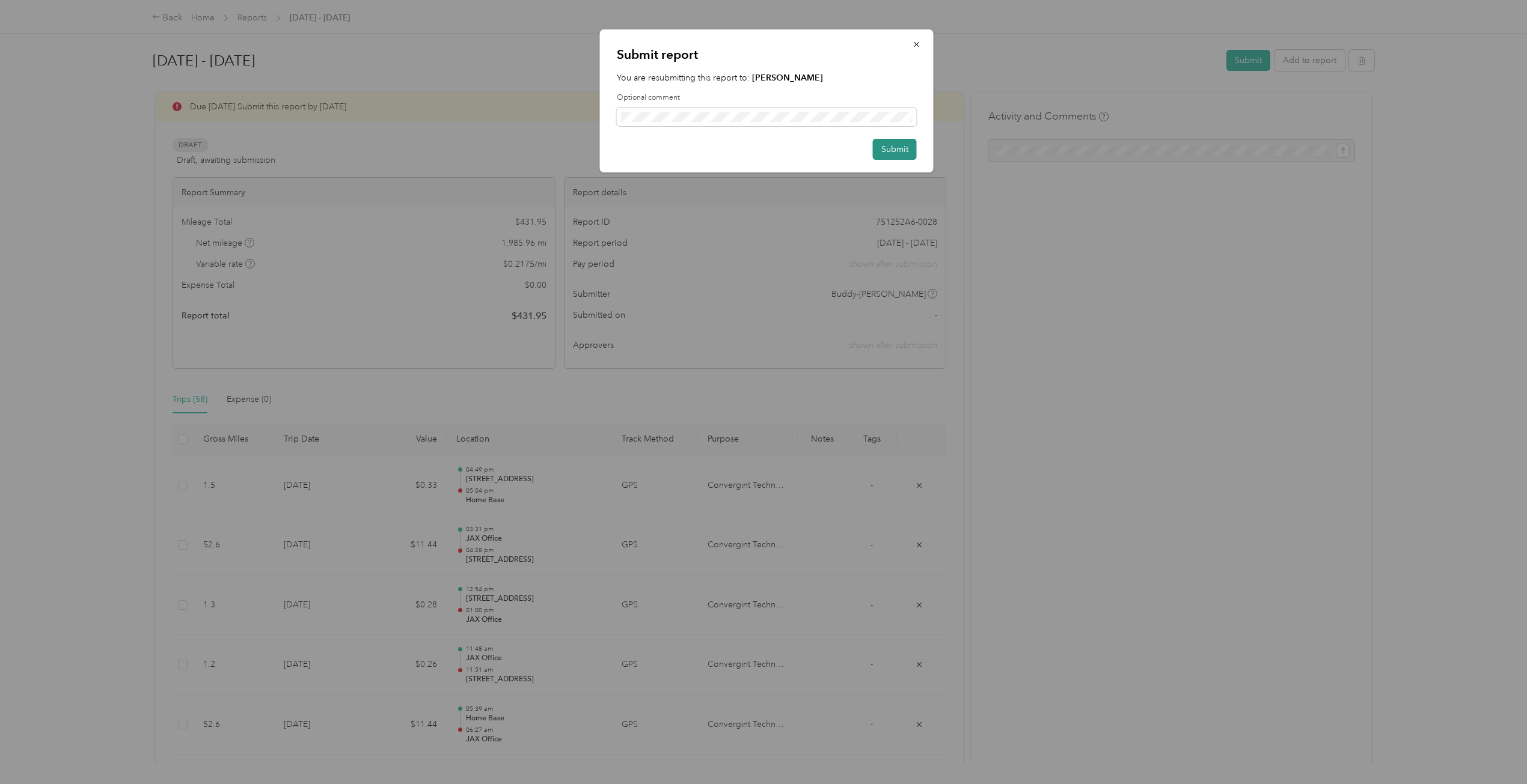
click at [893, 145] on button "Submit" at bounding box center [895, 149] width 44 height 21
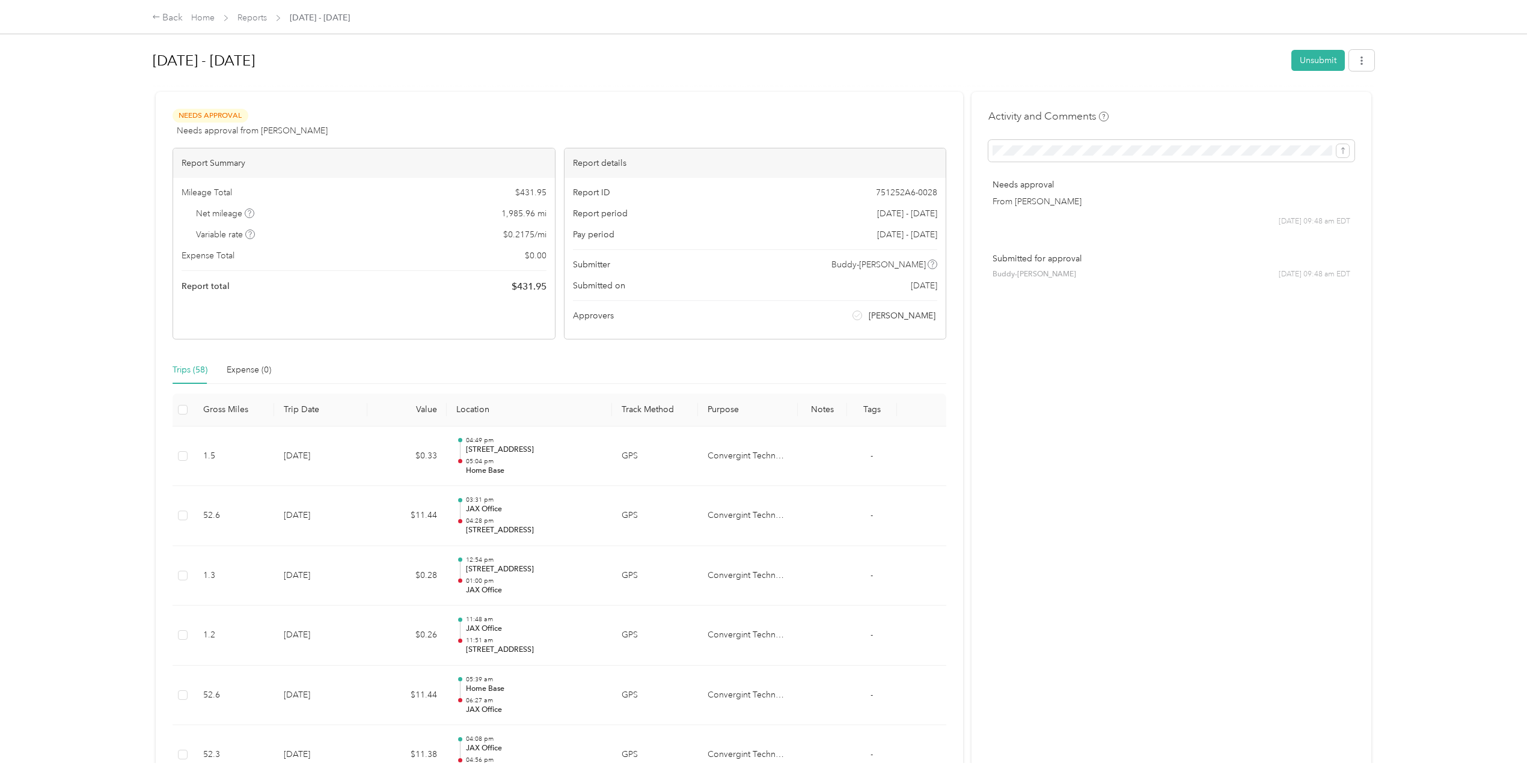
click at [202, 11] on span "Home" at bounding box center [202, 18] width 23 height 13
click at [250, 15] on link "Reports" at bounding box center [252, 18] width 30 height 10
